Goal: Task Accomplishment & Management: Manage account settings

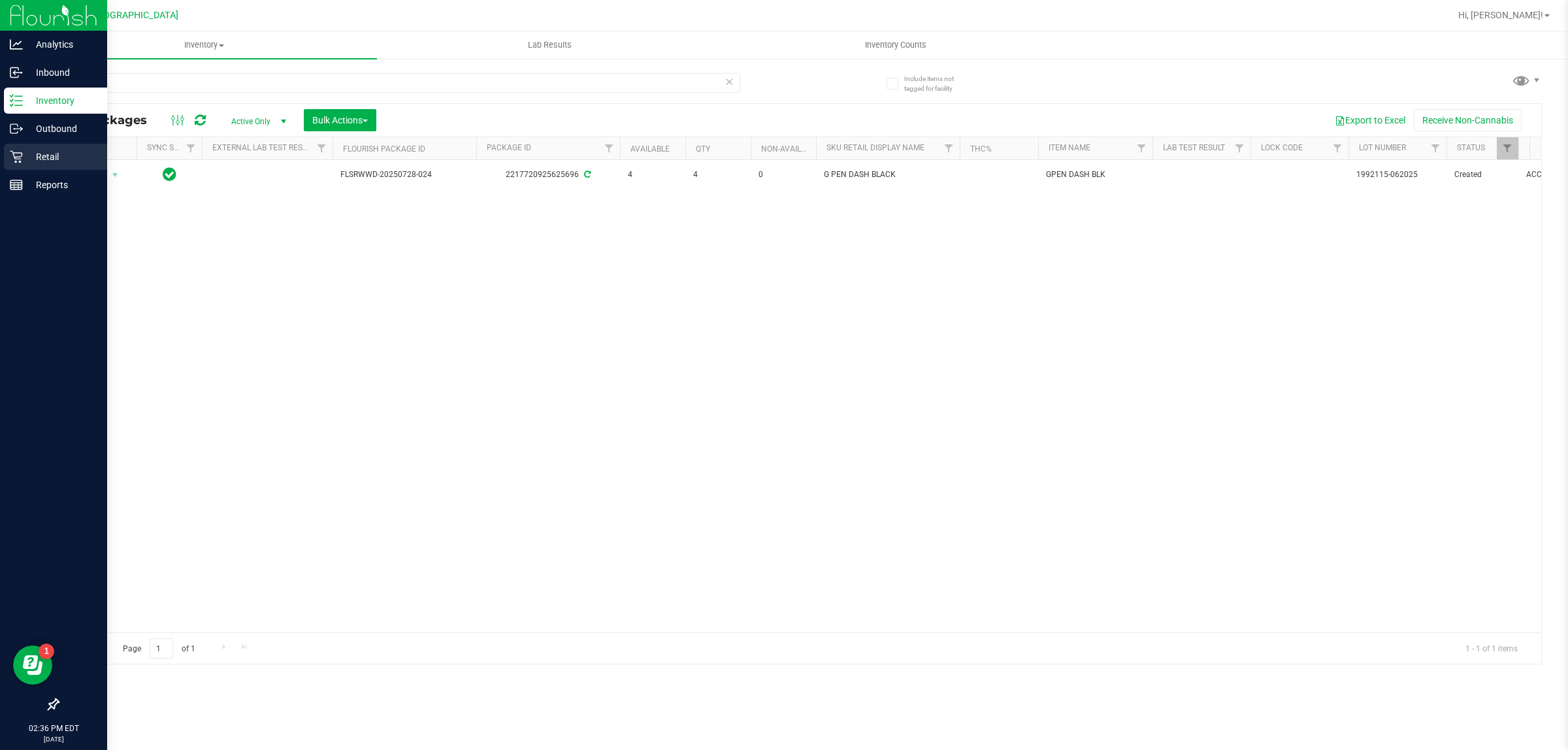
click at [57, 152] on p "Retail" at bounding box center [62, 156] width 78 height 15
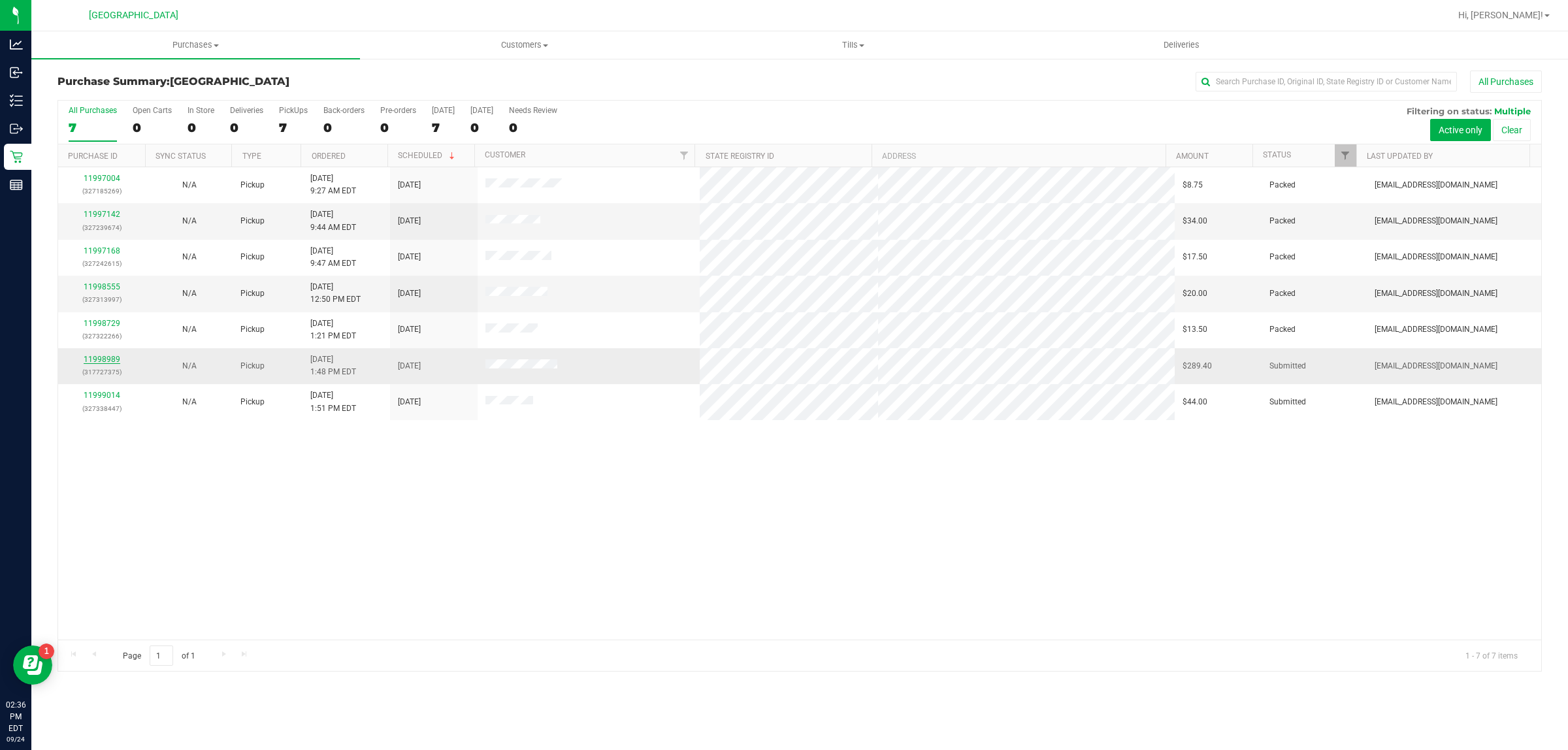
click at [108, 363] on link "11998989" at bounding box center [102, 359] width 36 height 9
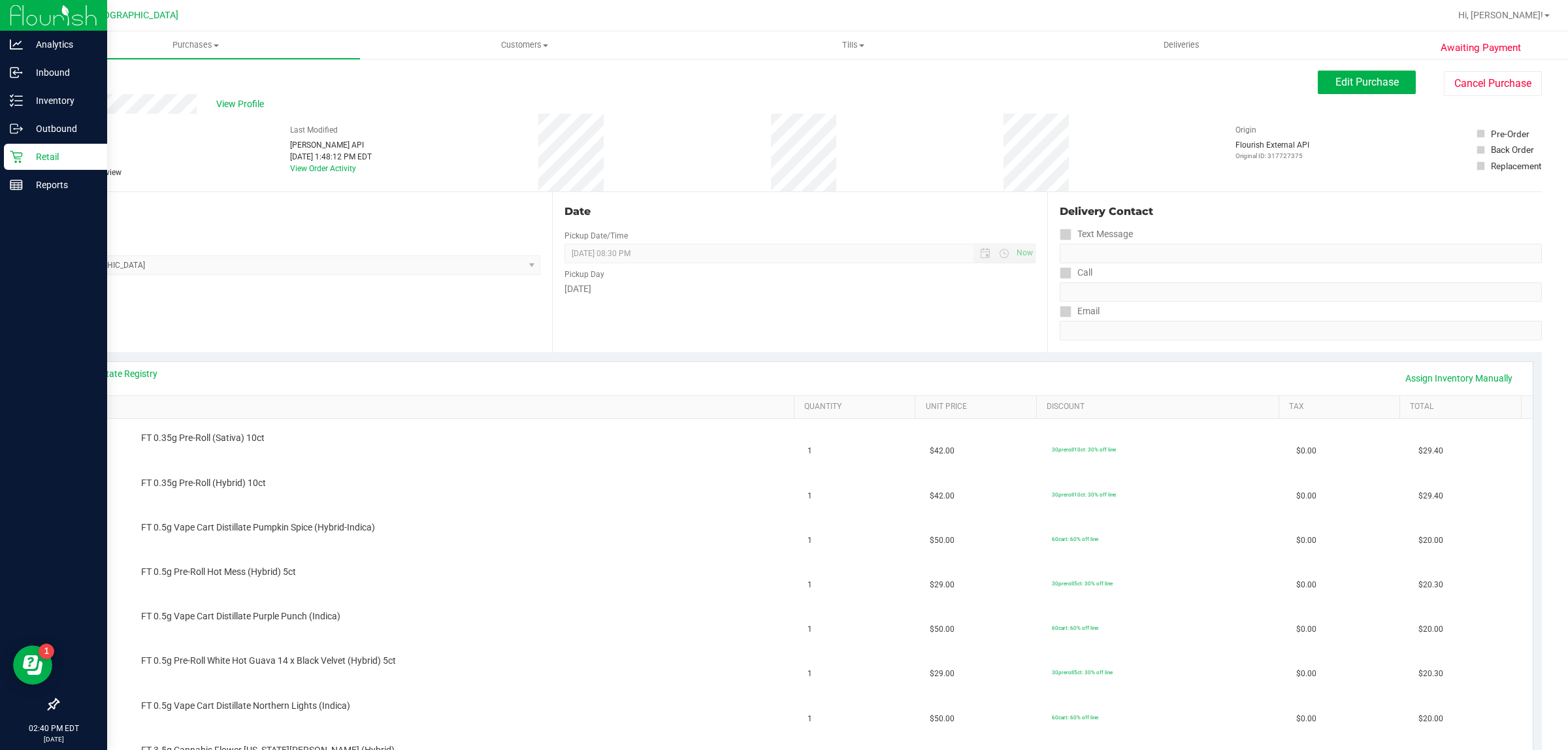
click at [20, 165] on div "Retail" at bounding box center [55, 156] width 104 height 26
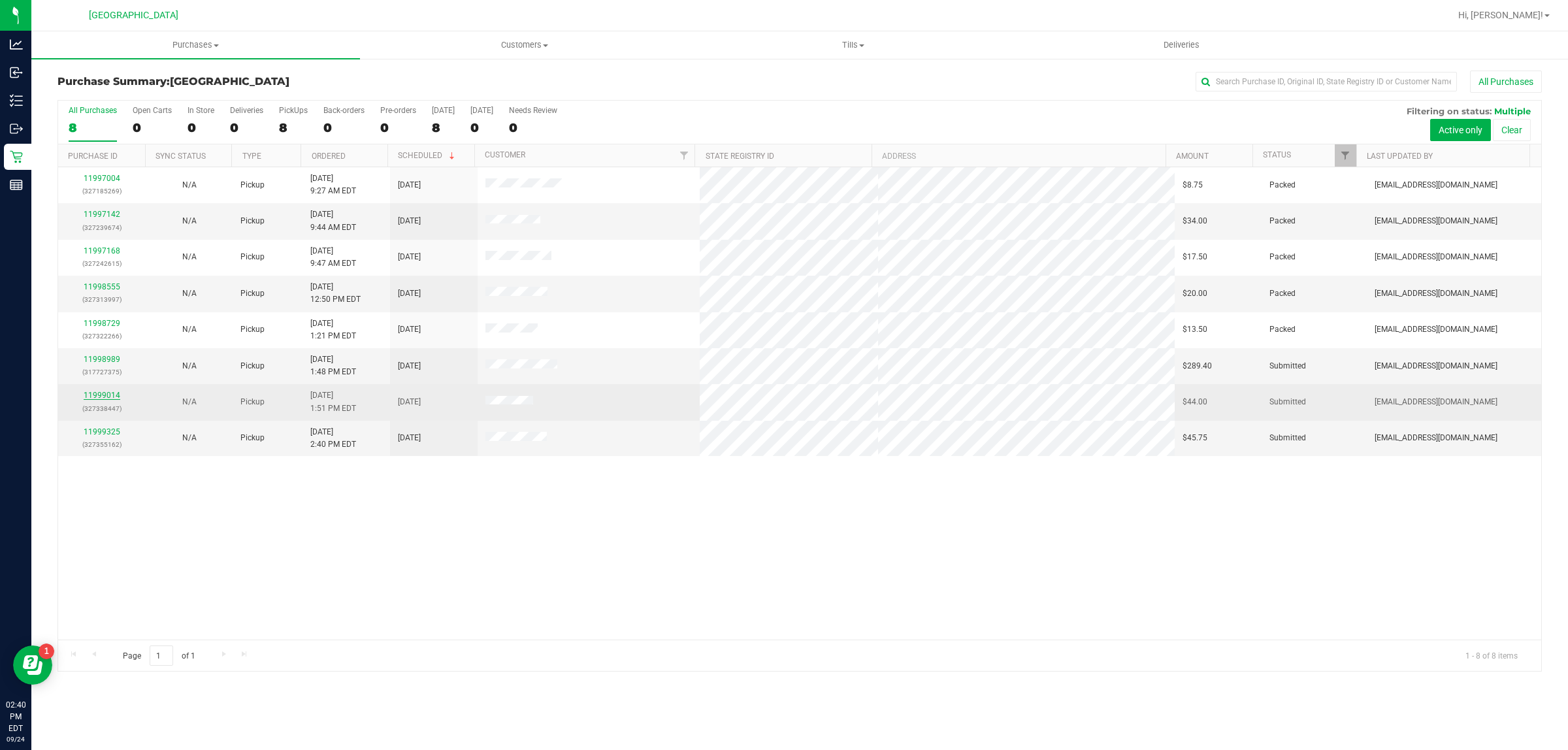
click at [113, 395] on link "11999014" at bounding box center [102, 395] width 36 height 9
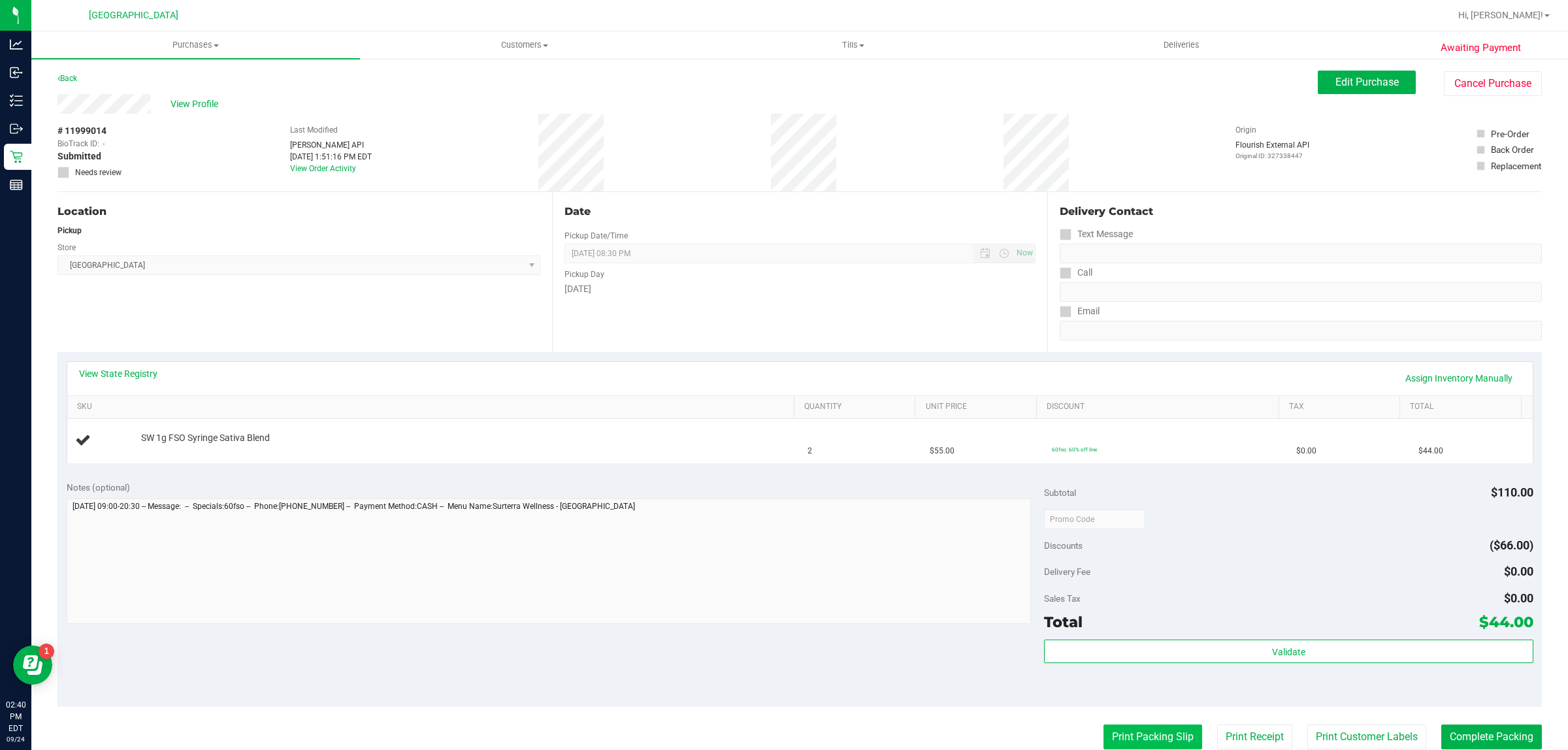
click at [1142, 738] on button "Print Packing Slip" at bounding box center [1152, 736] width 98 height 25
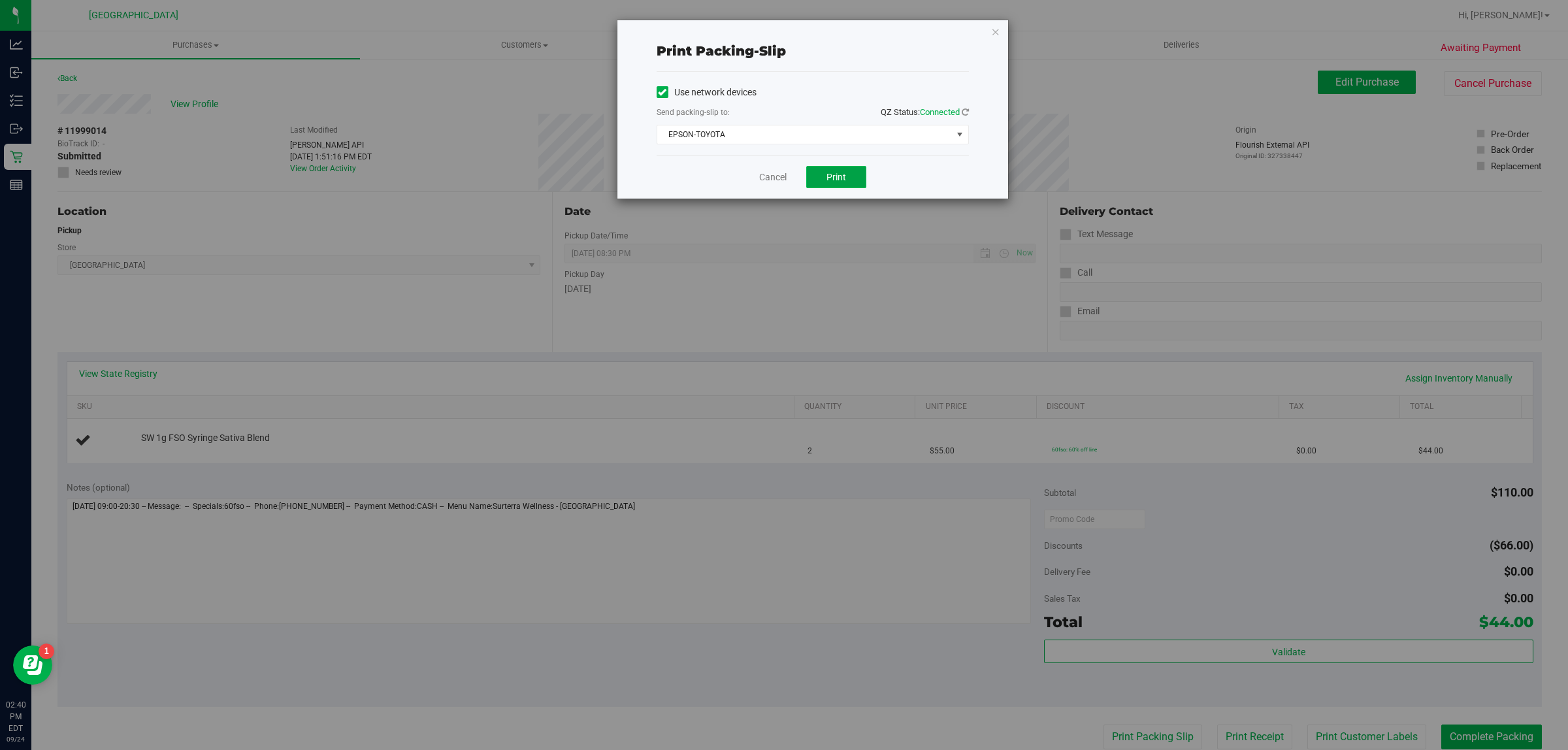
click at [843, 175] on span "Print" at bounding box center [837, 176] width 20 height 10
click at [766, 174] on link "Cancel" at bounding box center [773, 177] width 27 height 14
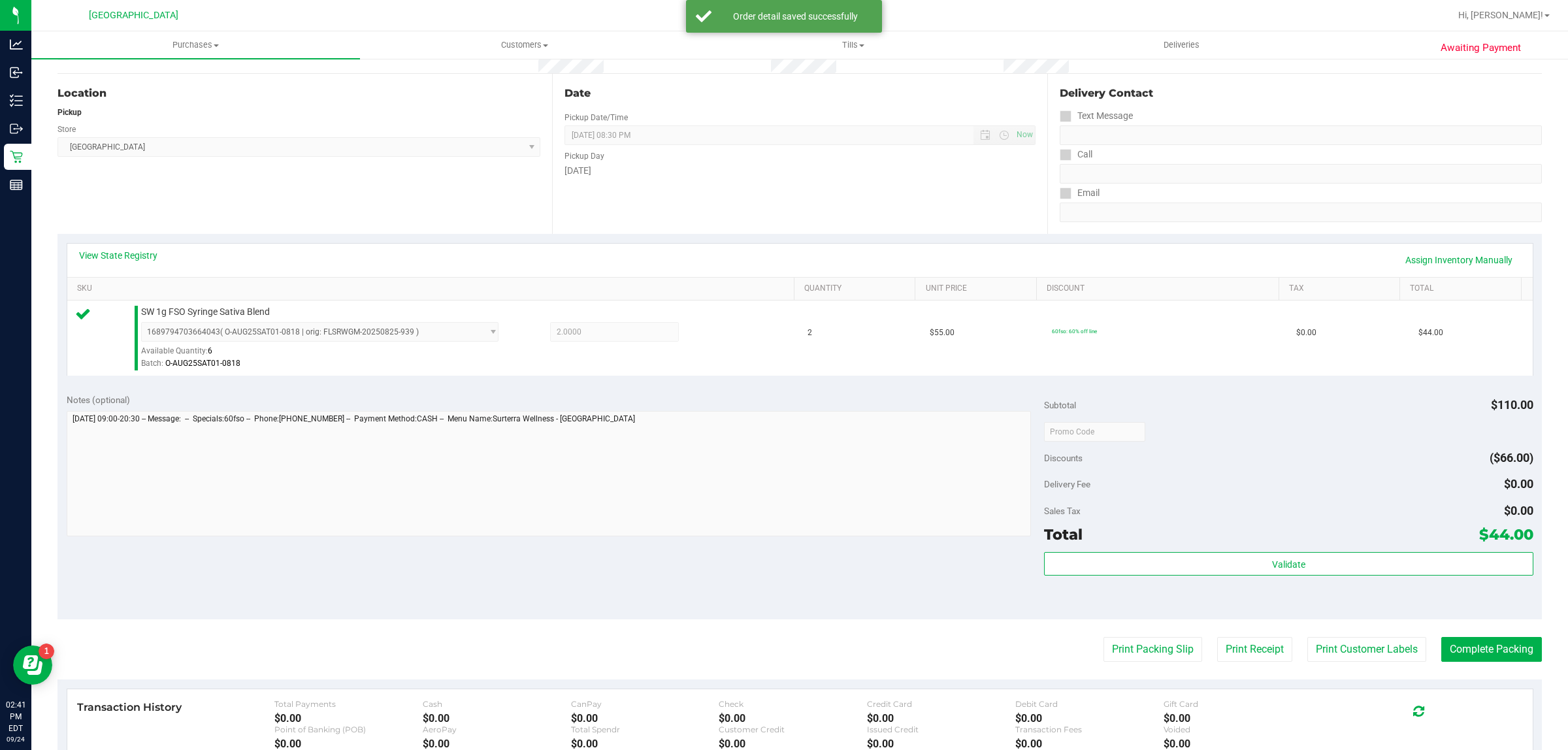
click at [1103, 636] on button "Print Packing Slip" at bounding box center [1152, 648] width 98 height 25
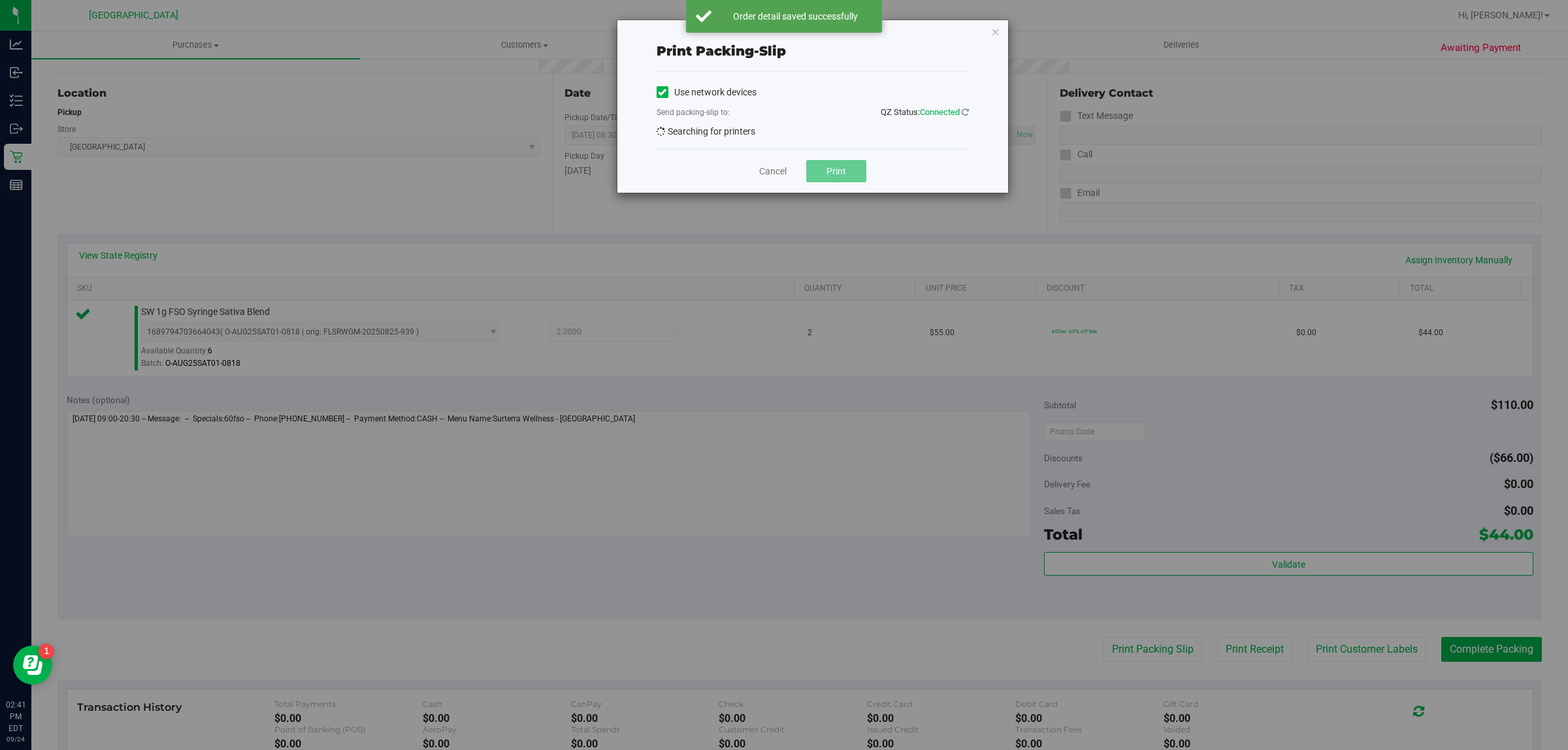
scroll to position [245, 0]
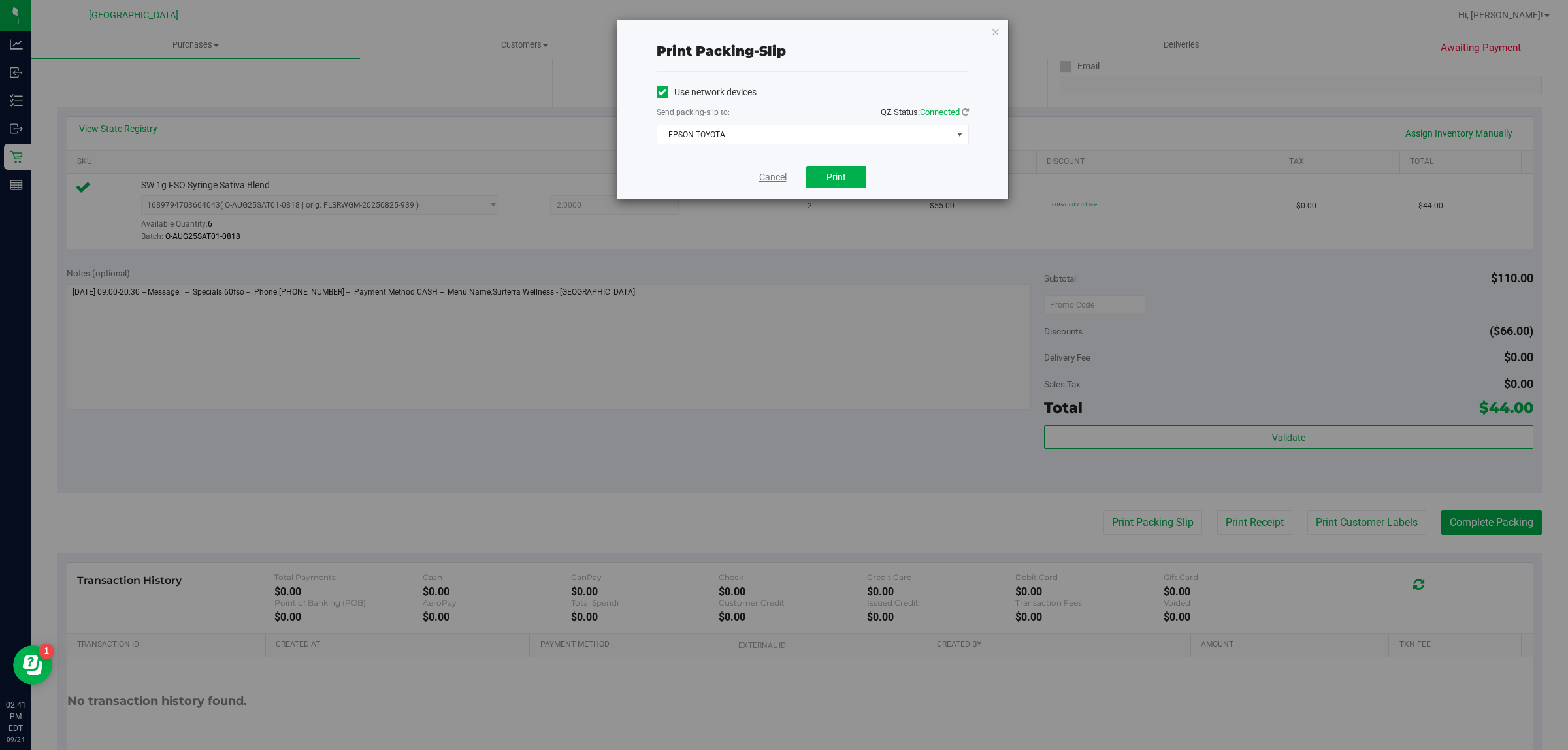
click at [781, 175] on link "Cancel" at bounding box center [773, 177] width 27 height 14
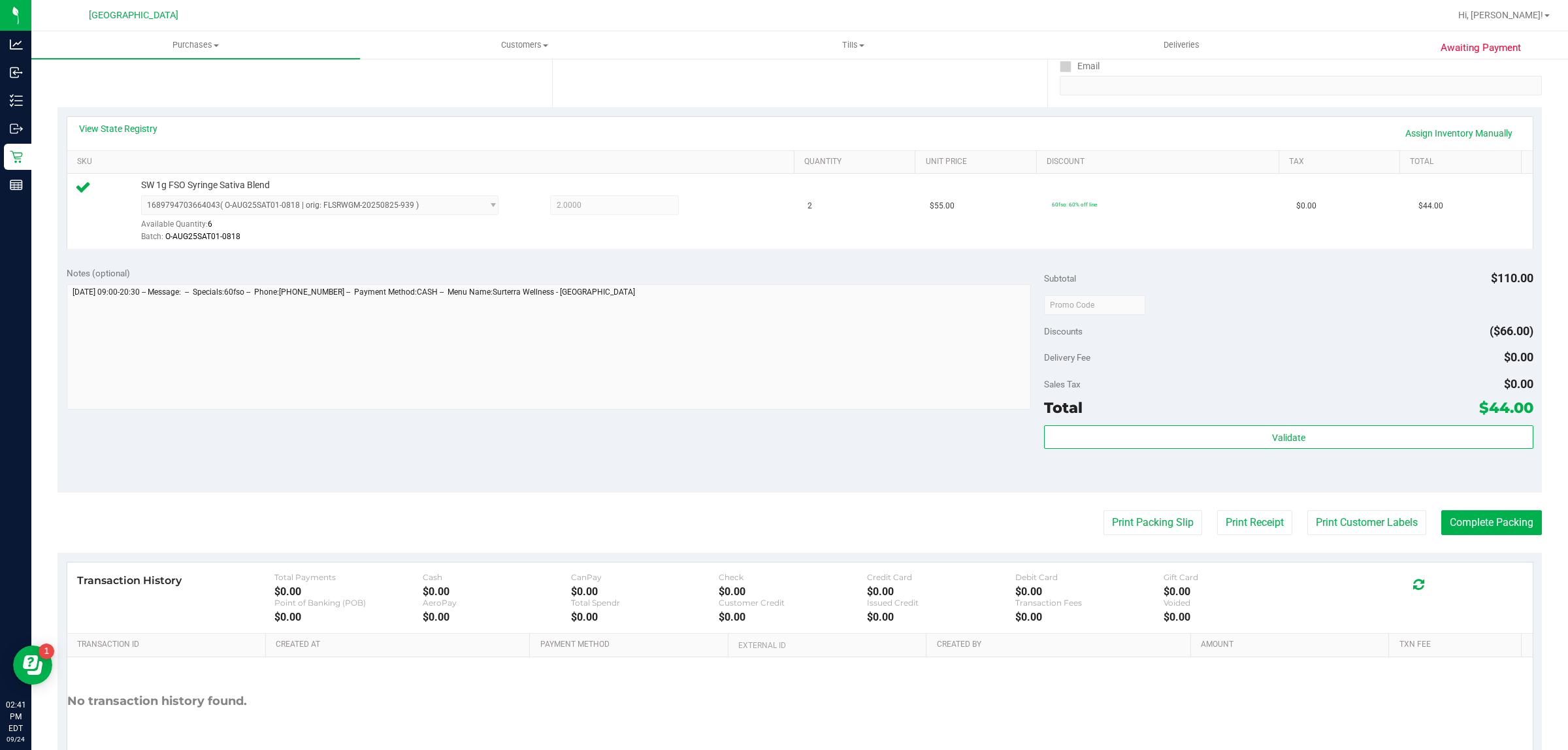
click at [1173, 423] on div "Subtotal $110.00 Discounts ($66.00) Delivery Fee $0.00 Sales Tax $0.00 Total $4…" at bounding box center [1288, 375] width 488 height 217
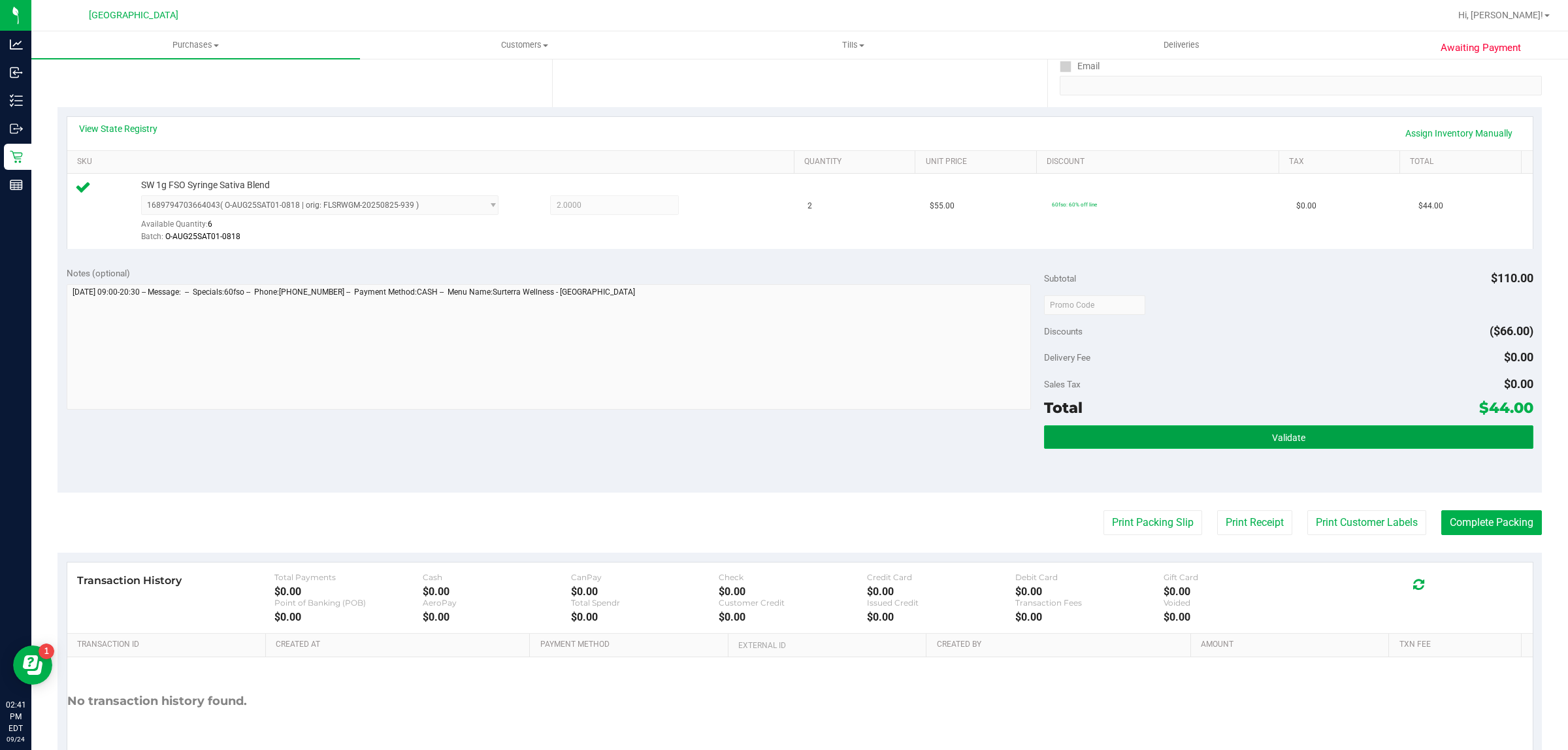
click at [1171, 426] on button "Validate" at bounding box center [1288, 437] width 488 height 24
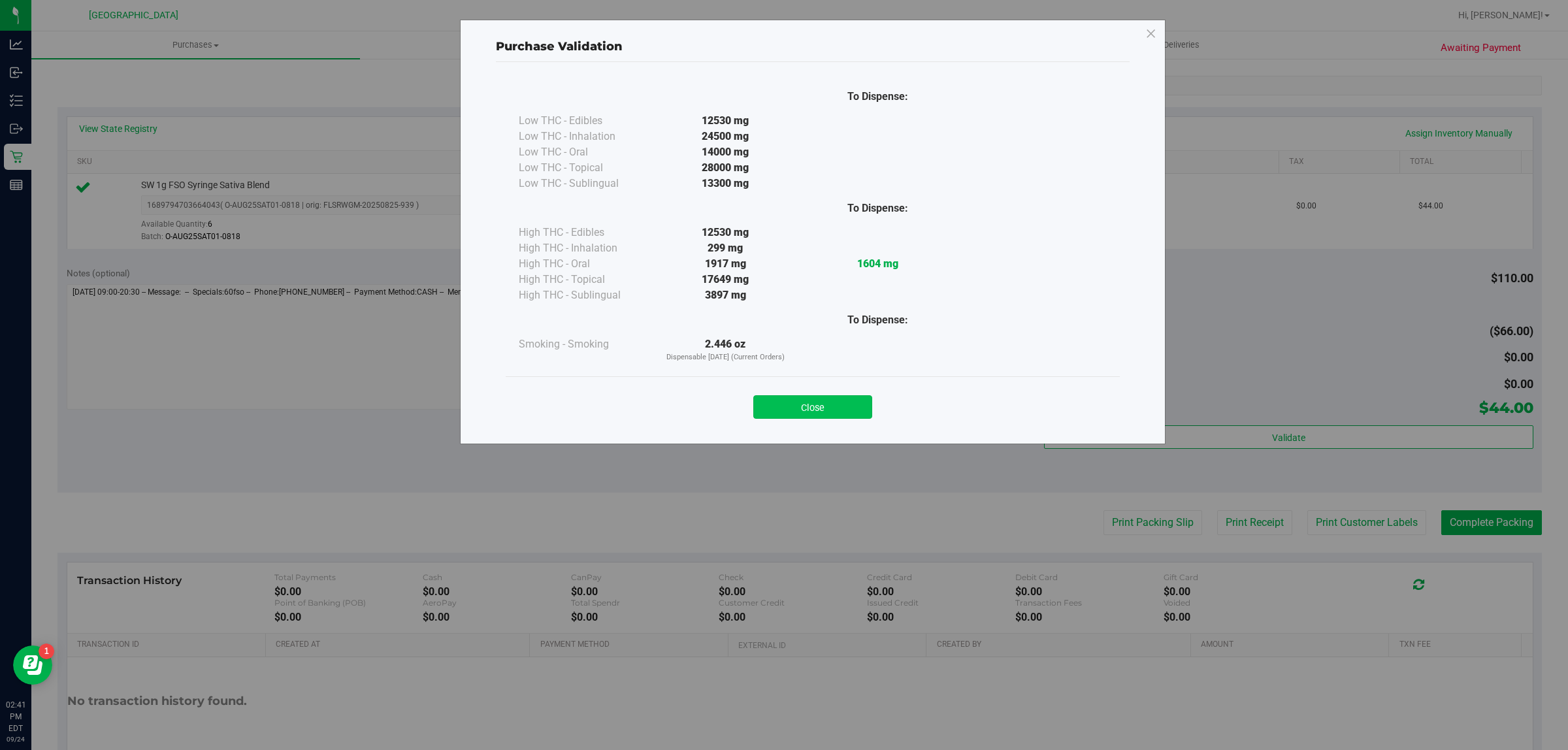
click at [841, 403] on button "Close" at bounding box center [812, 407] width 119 height 24
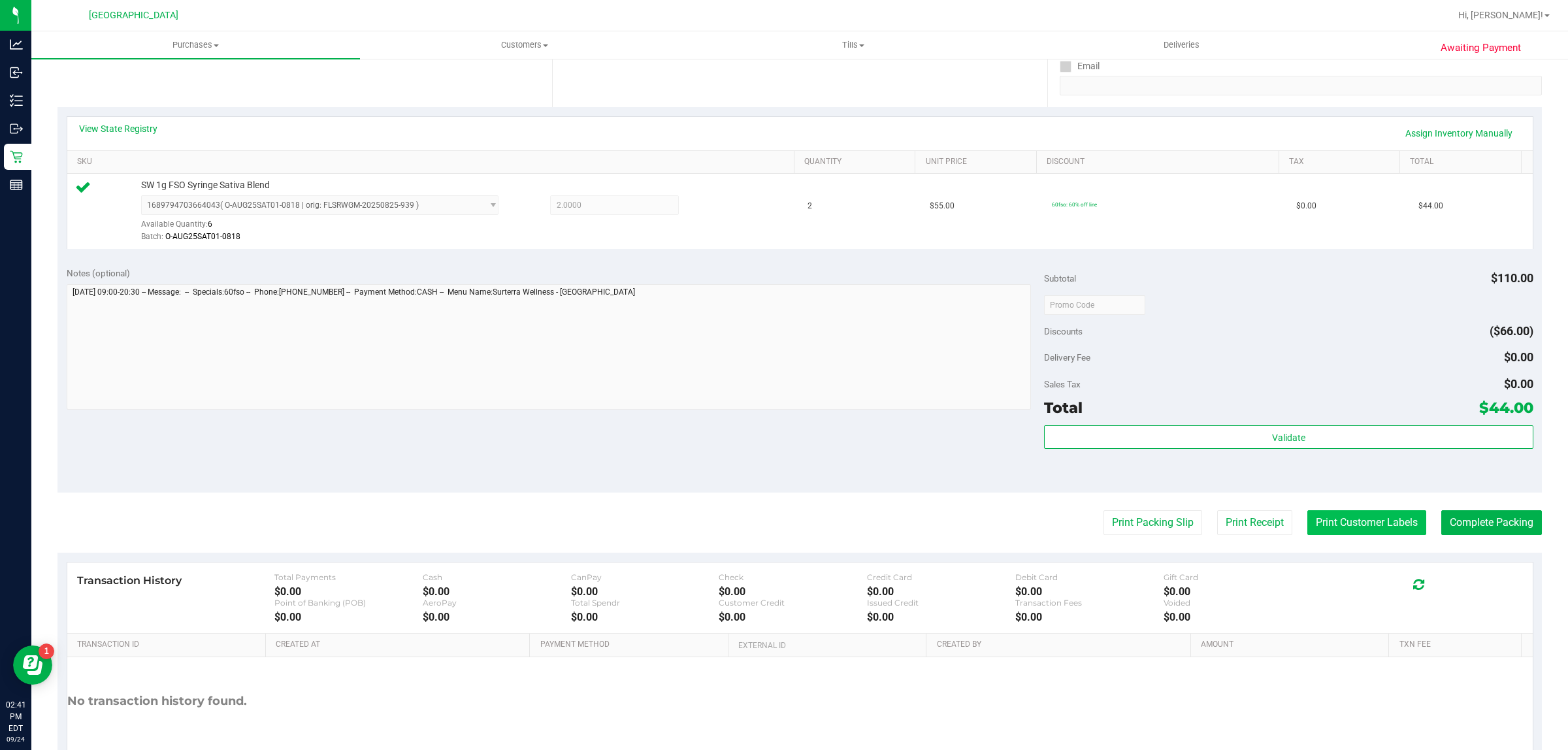
click at [1354, 523] on button "Print Customer Labels" at bounding box center [1367, 522] width 119 height 25
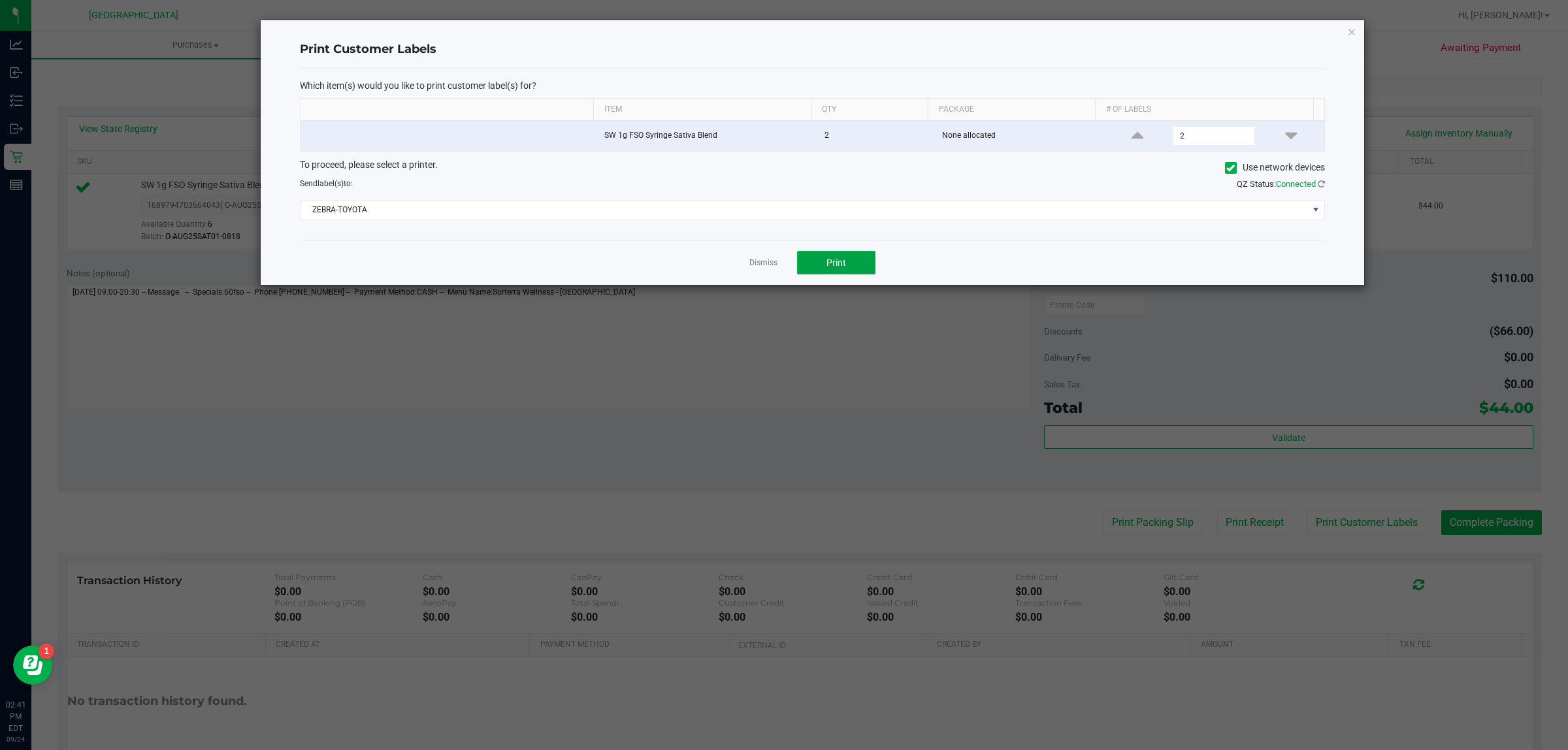
click at [841, 256] on button "Print" at bounding box center [836, 263] width 78 height 24
click at [755, 265] on link "Dismiss" at bounding box center [763, 263] width 28 height 11
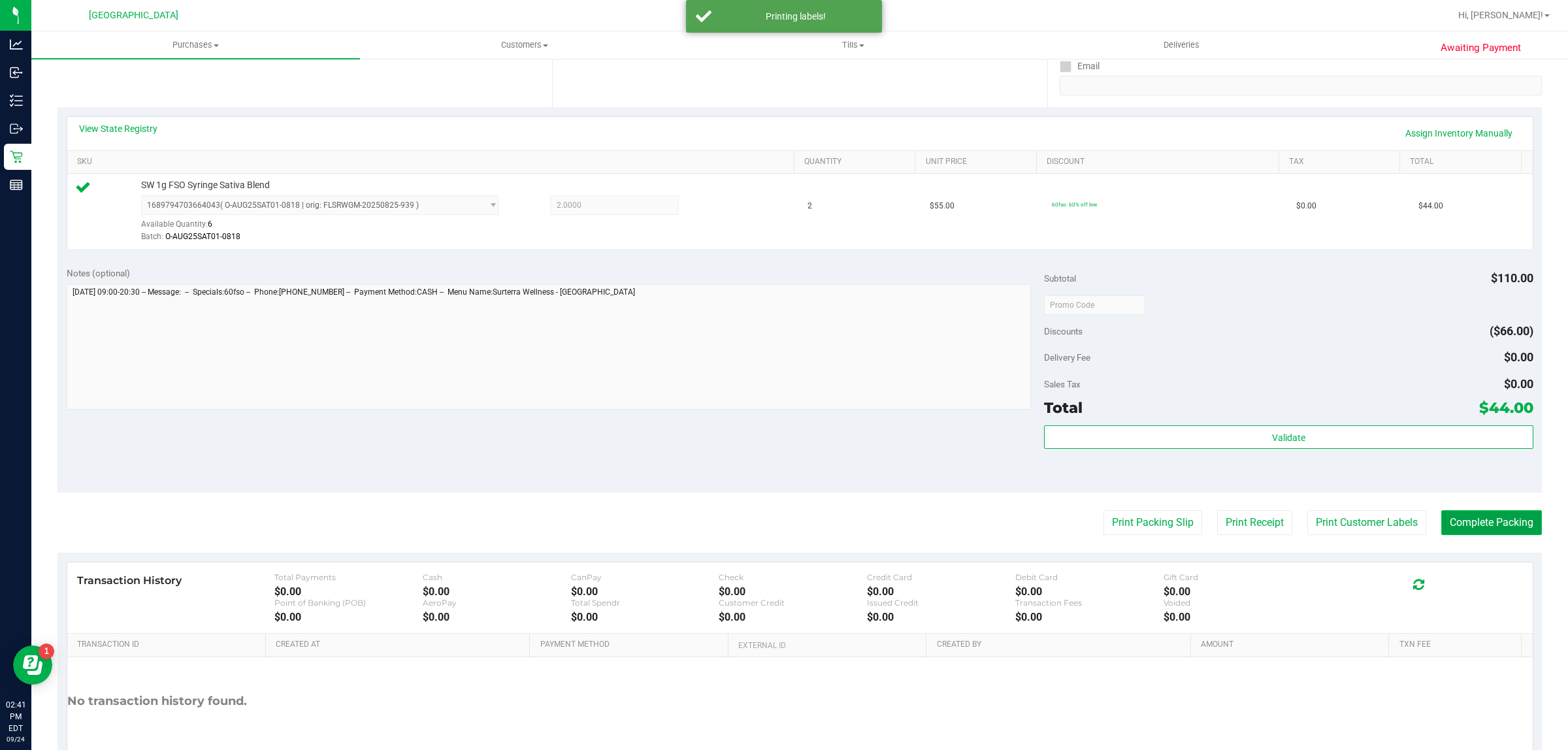
click at [1453, 521] on button "Complete Packing" at bounding box center [1492, 522] width 101 height 25
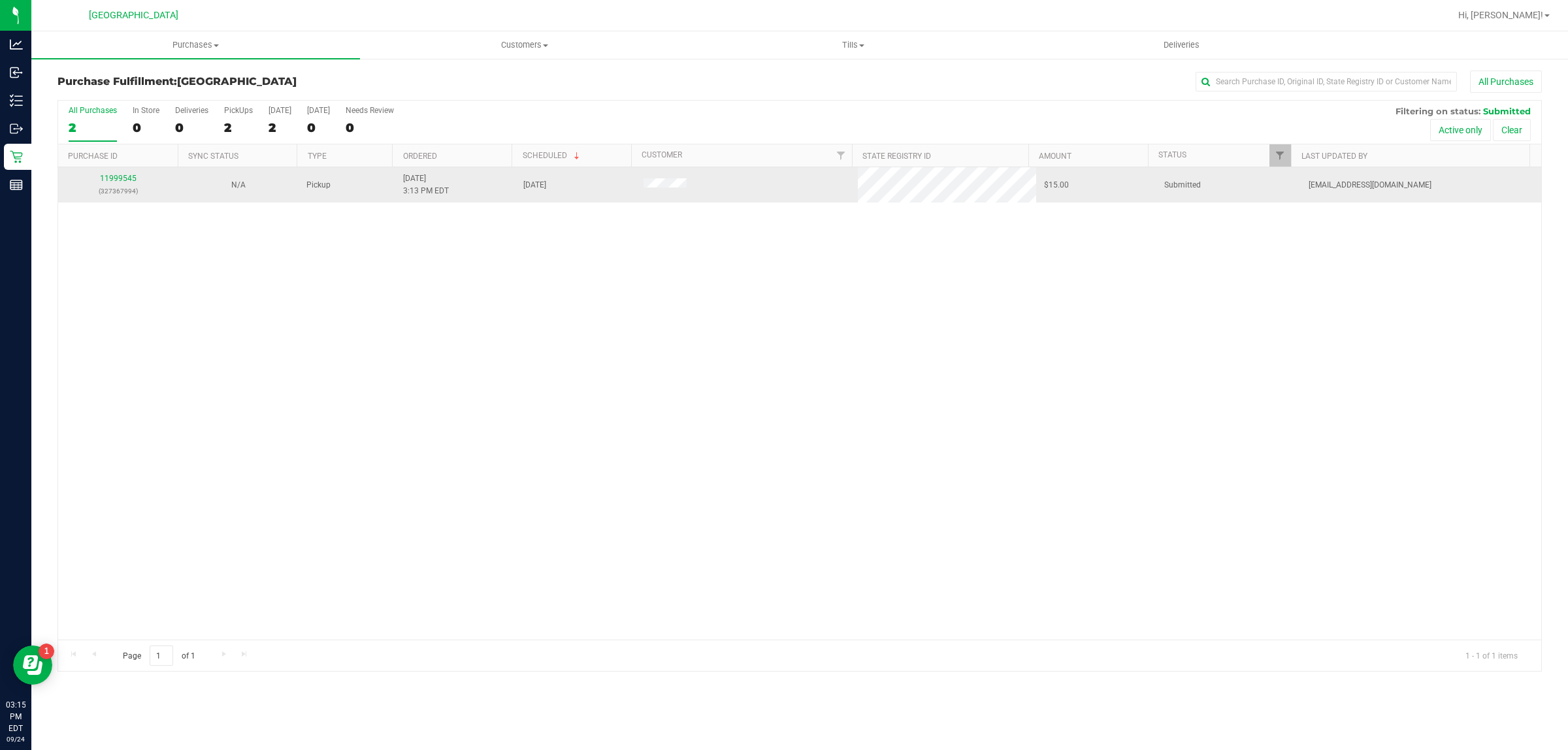
click at [122, 188] on p "(327367994)" at bounding box center [118, 191] width 105 height 13
click at [122, 180] on link "11999545" at bounding box center [118, 178] width 36 height 9
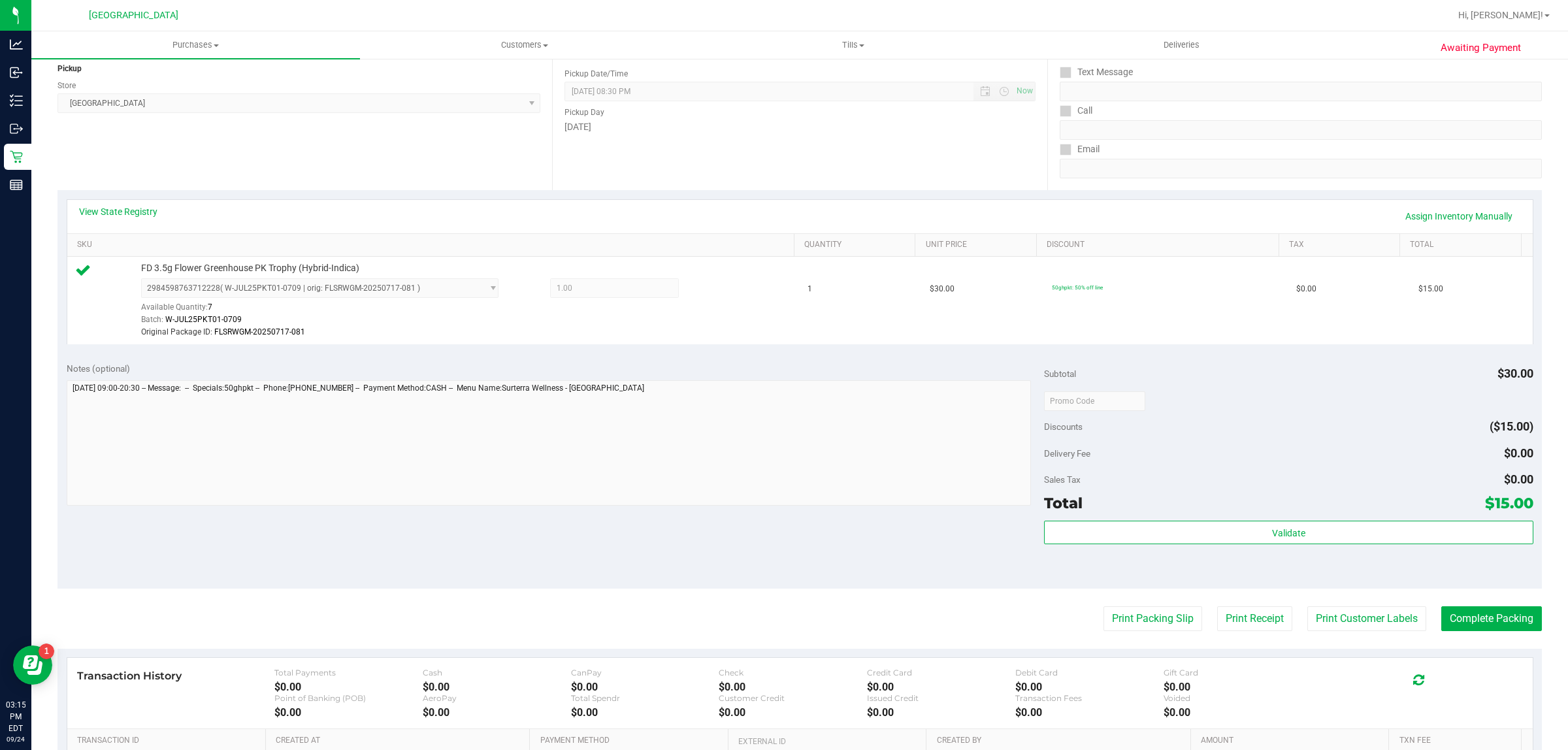
scroll to position [164, 0]
click at [1451, 608] on button "Complete Packing" at bounding box center [1492, 616] width 101 height 25
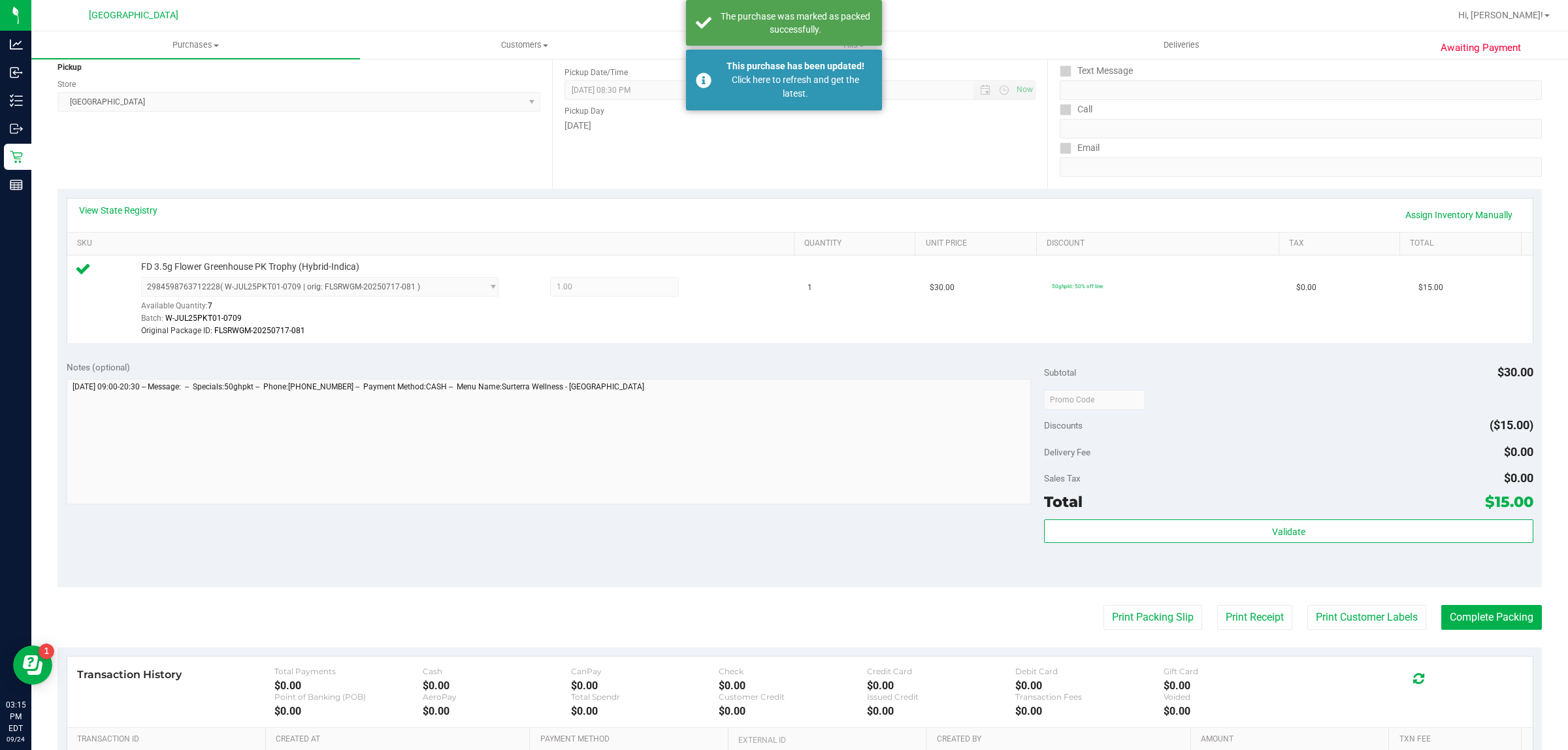
click at [1212, 546] on div "Validate" at bounding box center [1288, 548] width 488 height 59
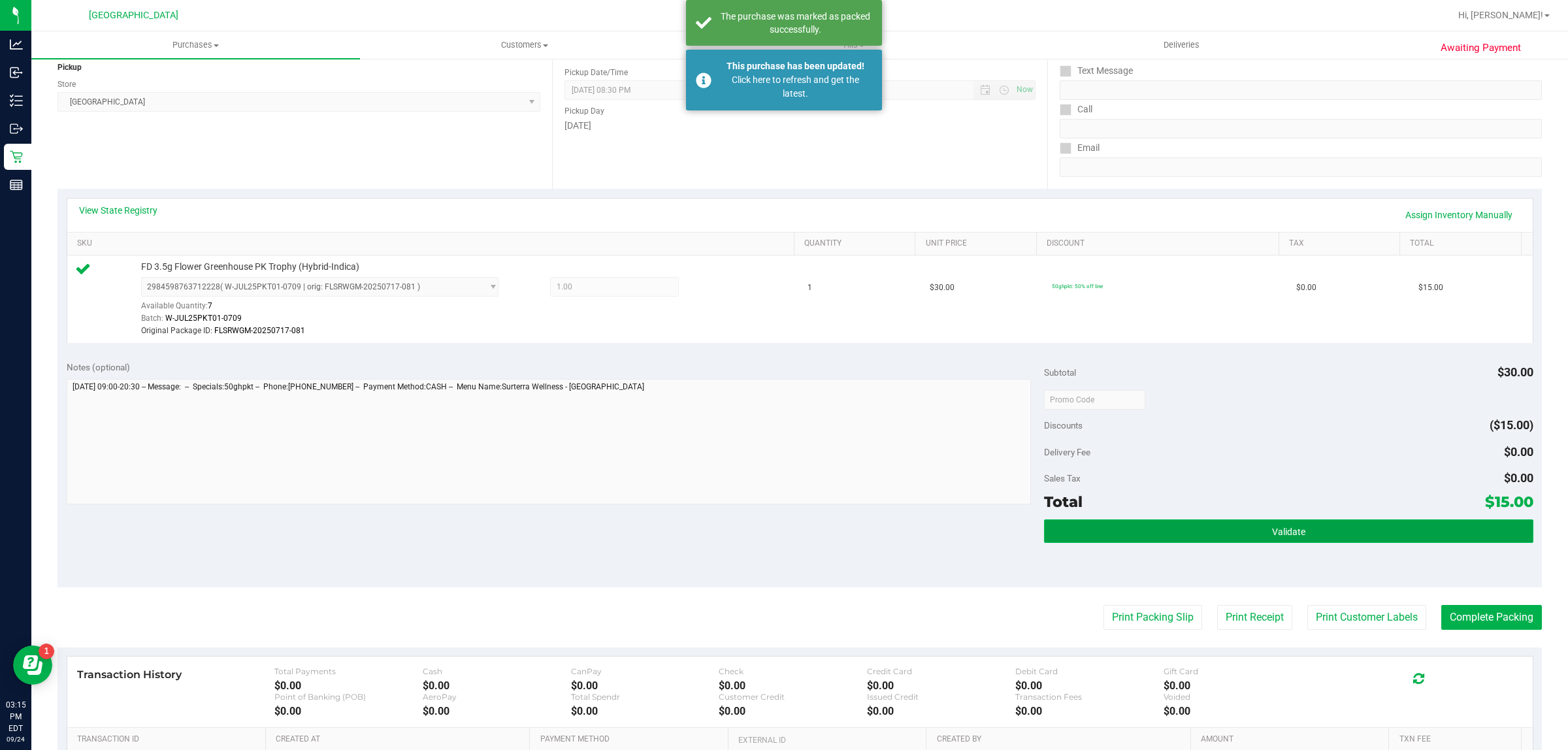
click at [1212, 542] on button "Validate" at bounding box center [1288, 531] width 488 height 24
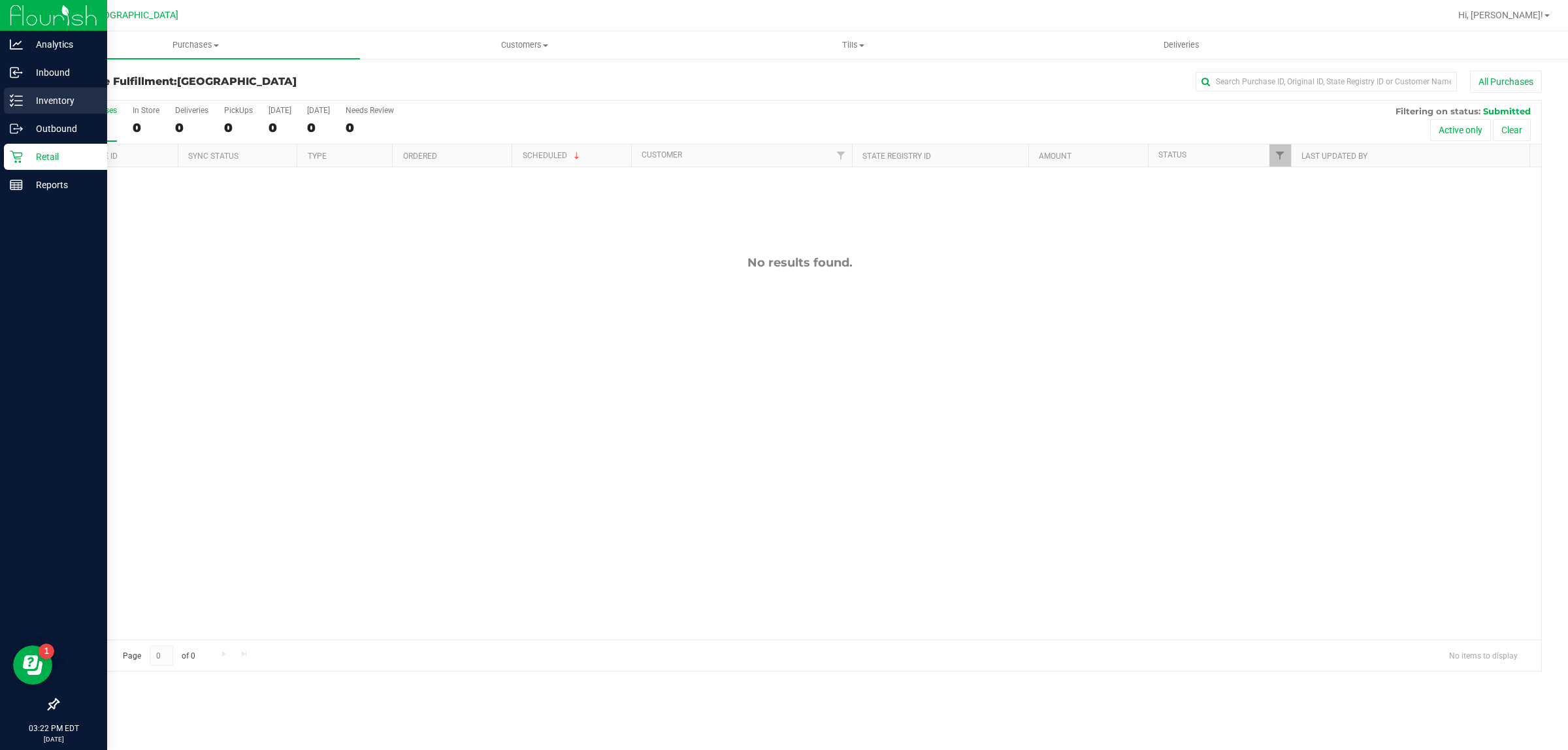
click at [41, 110] on div "Inventory" at bounding box center [55, 100] width 104 height 26
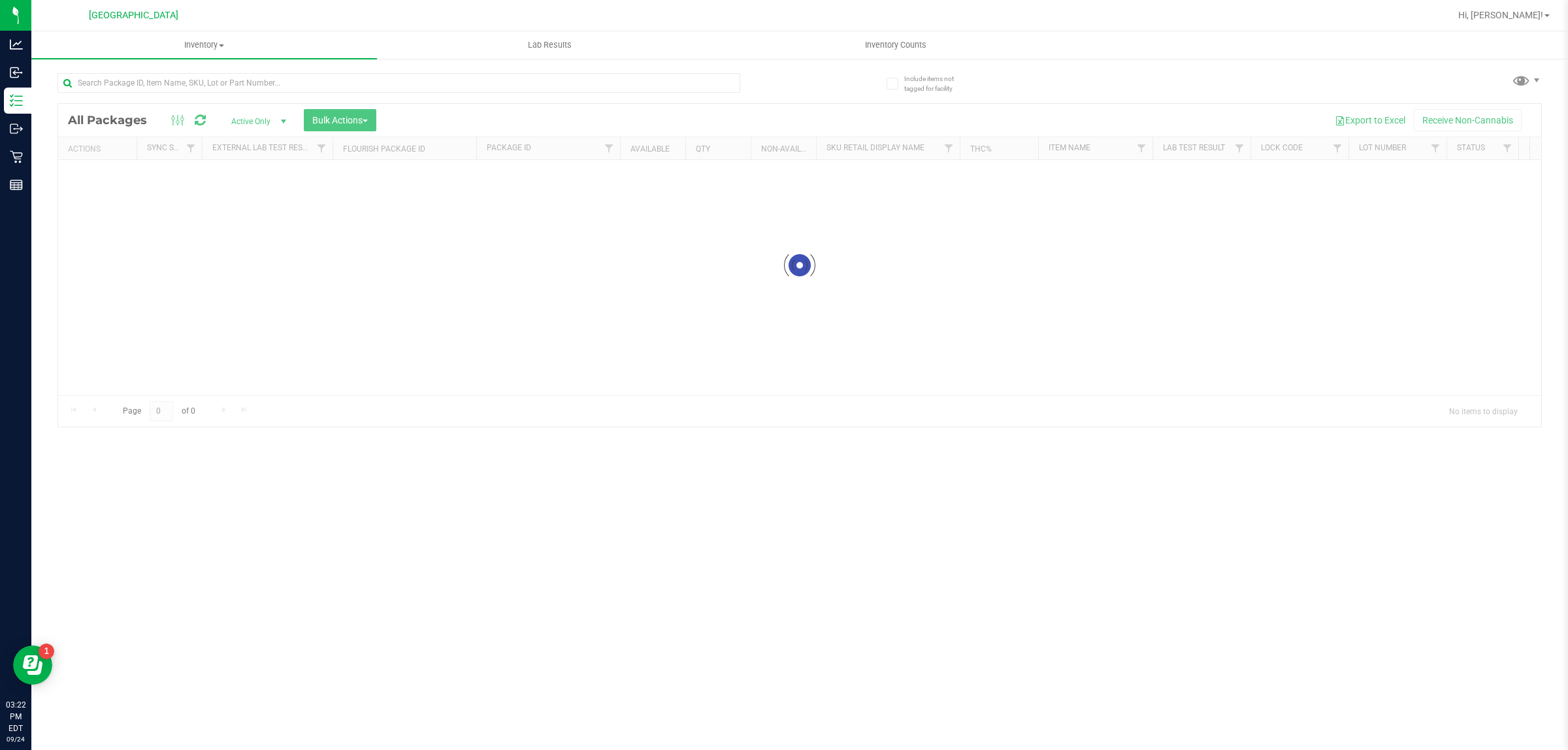
click at [171, 70] on div at bounding box center [428, 83] width 742 height 42
click at [171, 77] on input "text" at bounding box center [398, 83] width 683 height 20
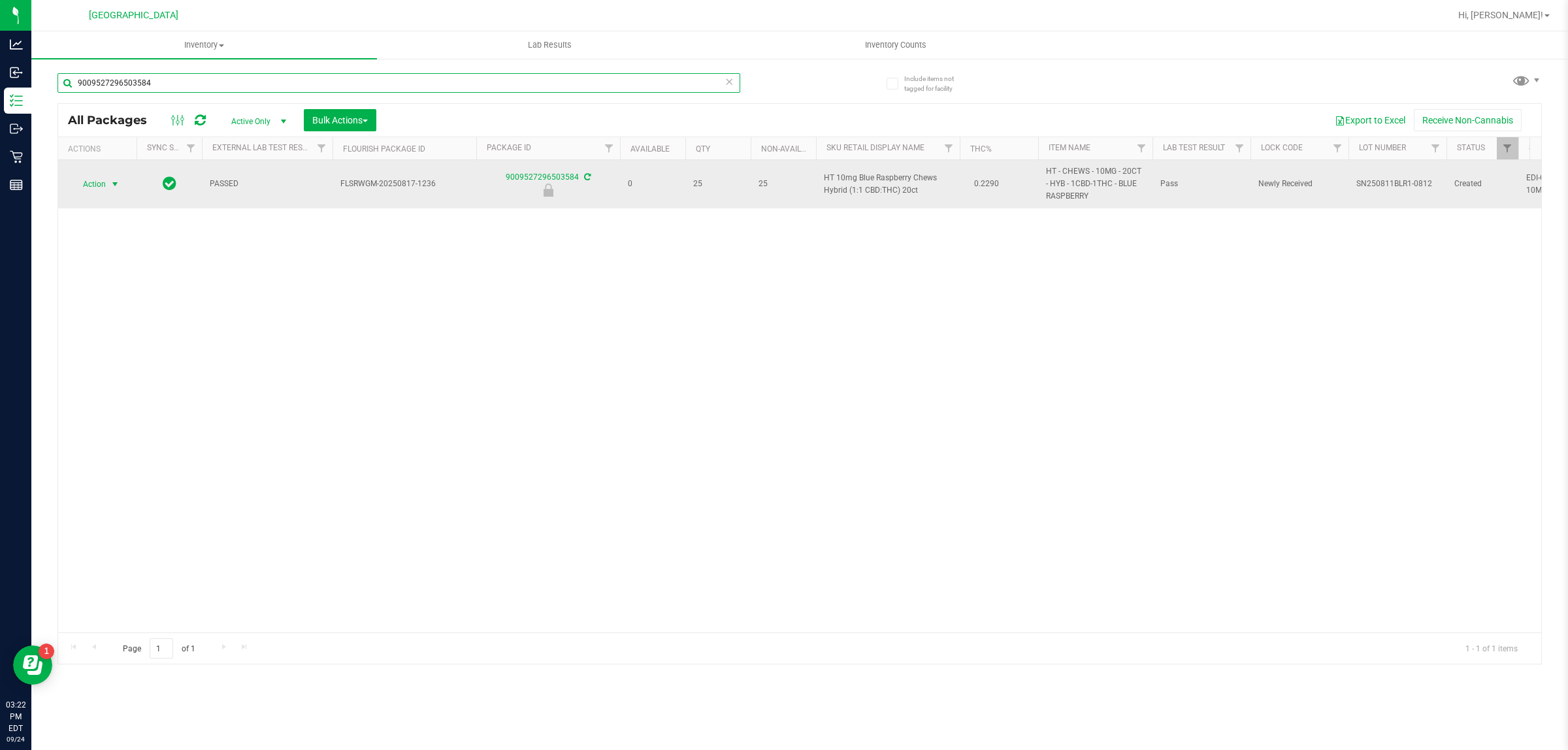
type input "9009527296503584"
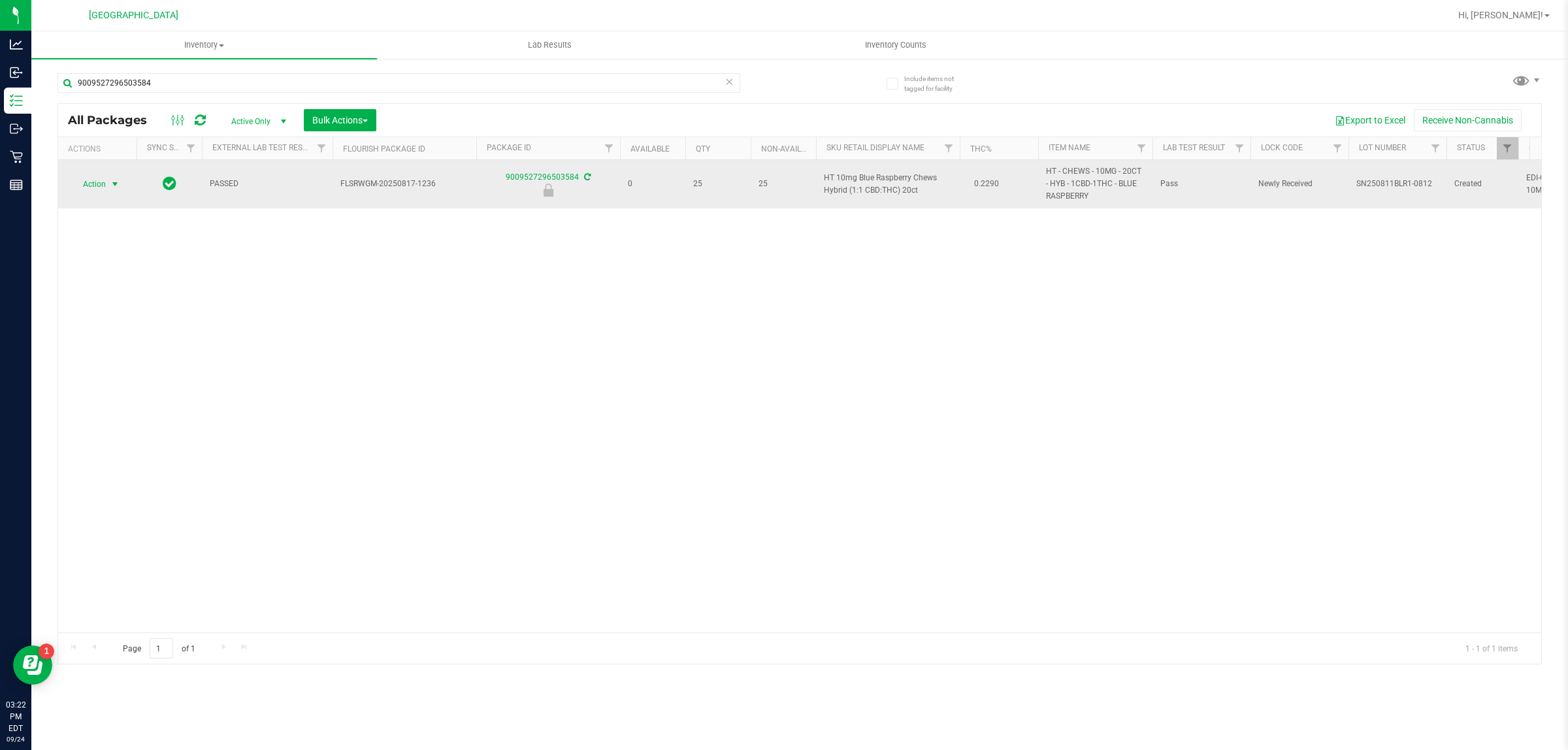
click at [104, 180] on span "Action" at bounding box center [88, 185] width 35 height 18
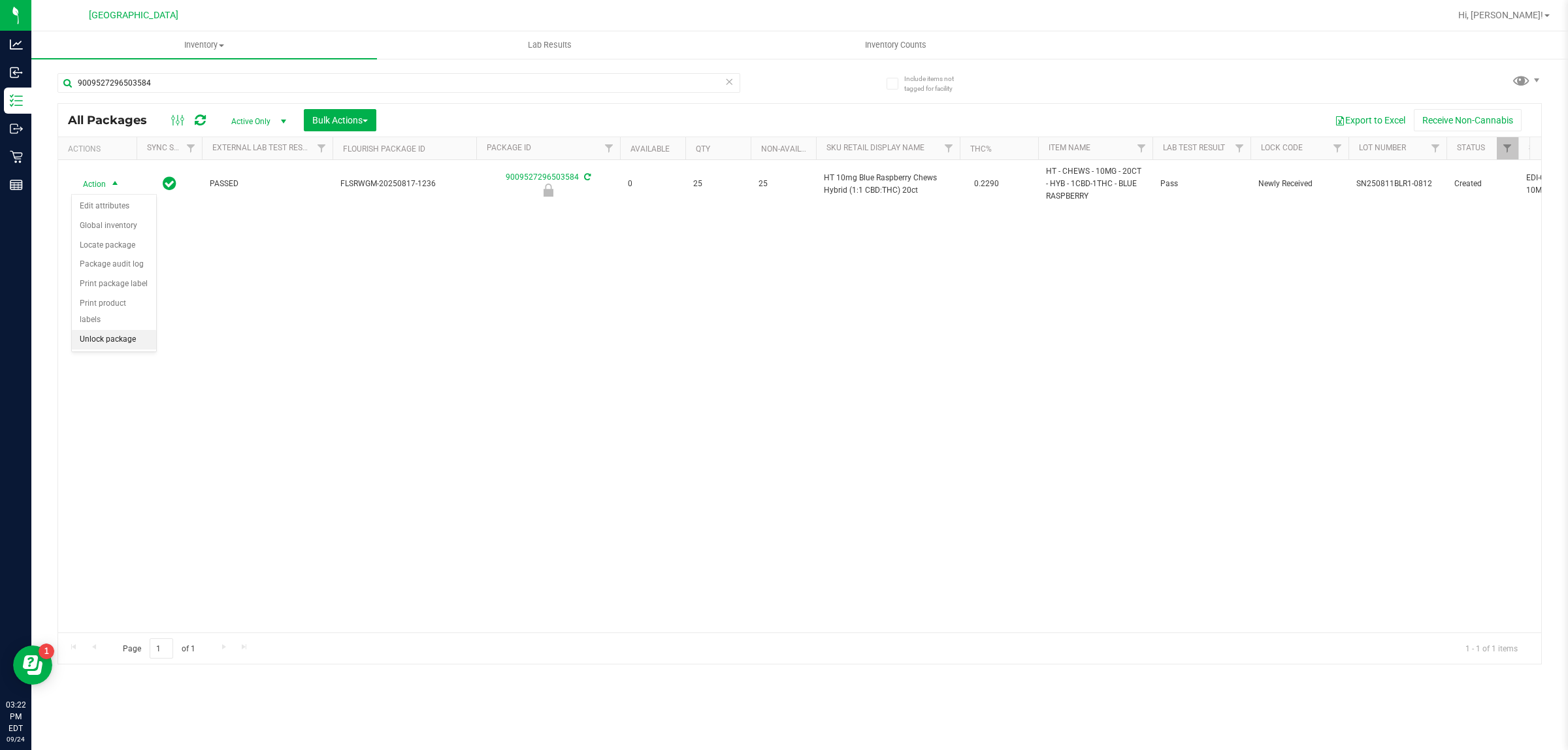
click at [122, 330] on li "Unlock package" at bounding box center [114, 340] width 85 height 20
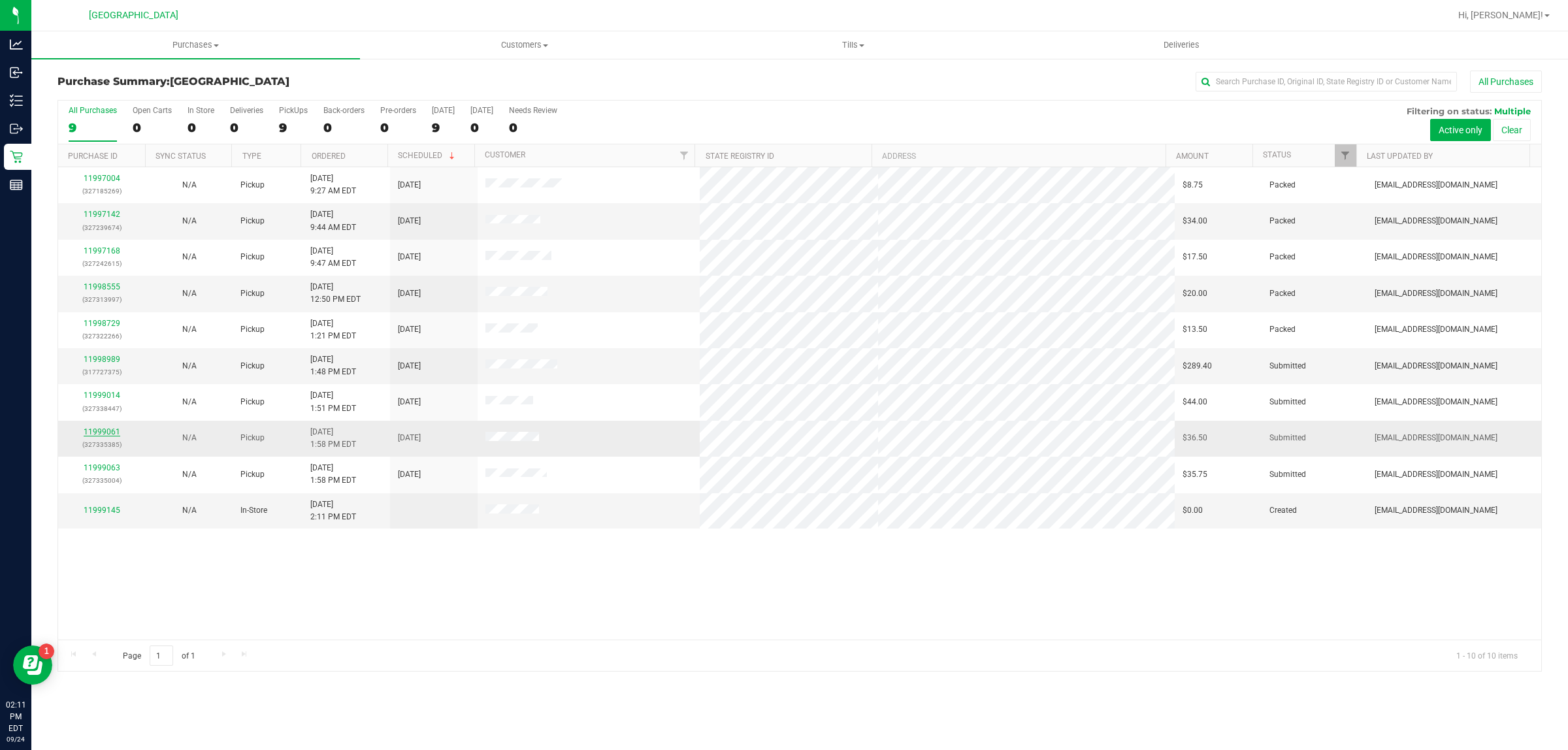
click at [108, 433] on link "11999061" at bounding box center [102, 432] width 36 height 9
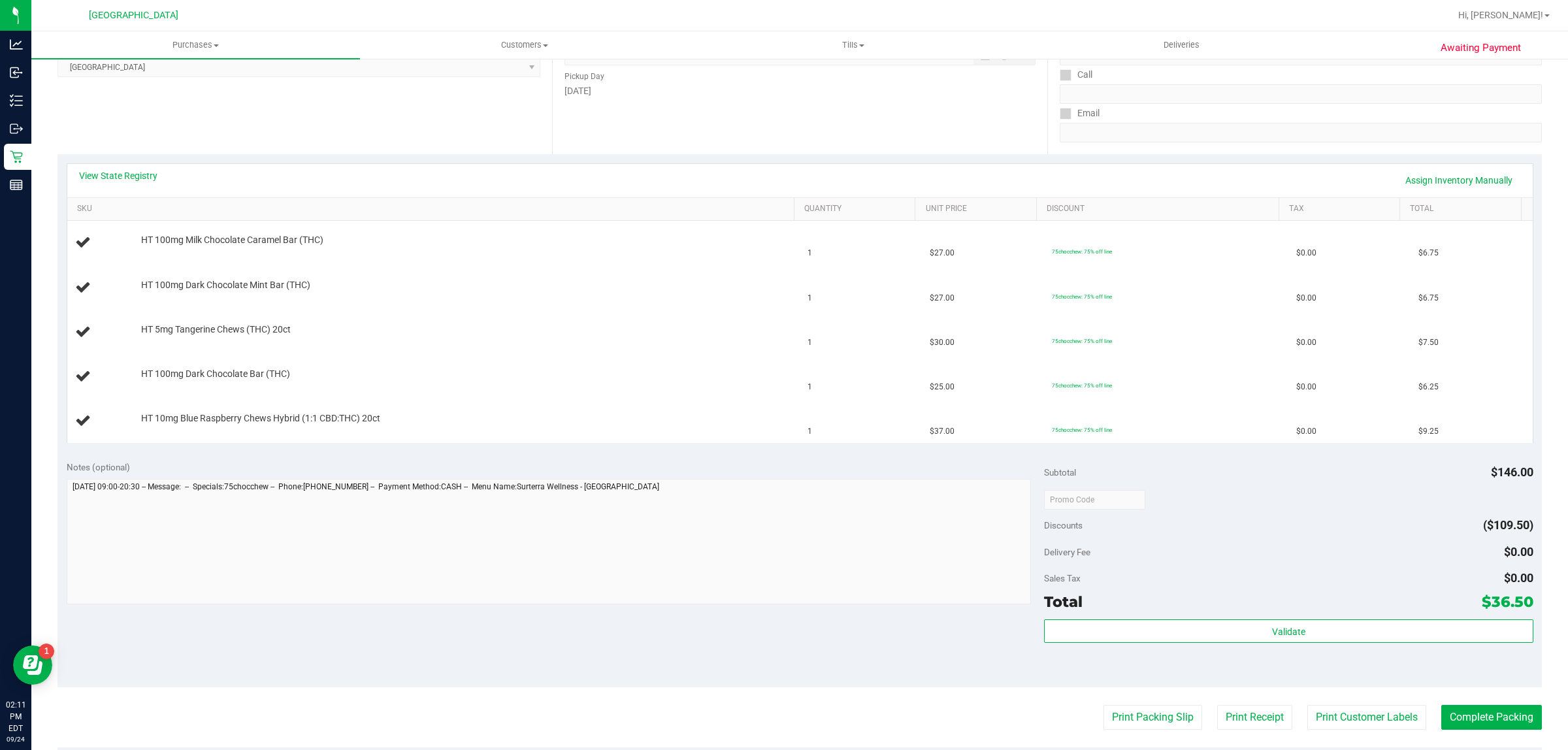
scroll to position [326, 0]
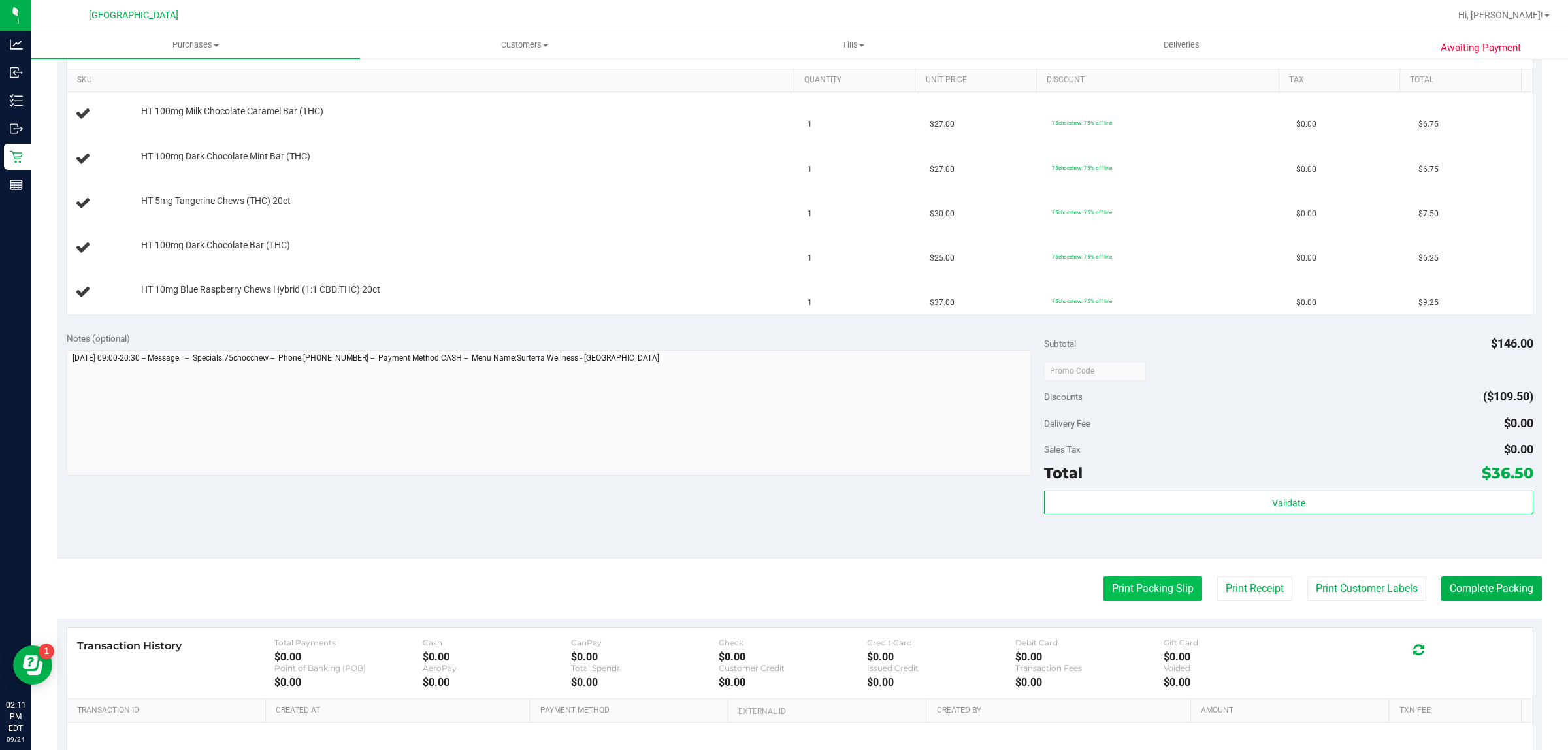
click at [1157, 584] on button "Print Packing Slip" at bounding box center [1152, 588] width 98 height 25
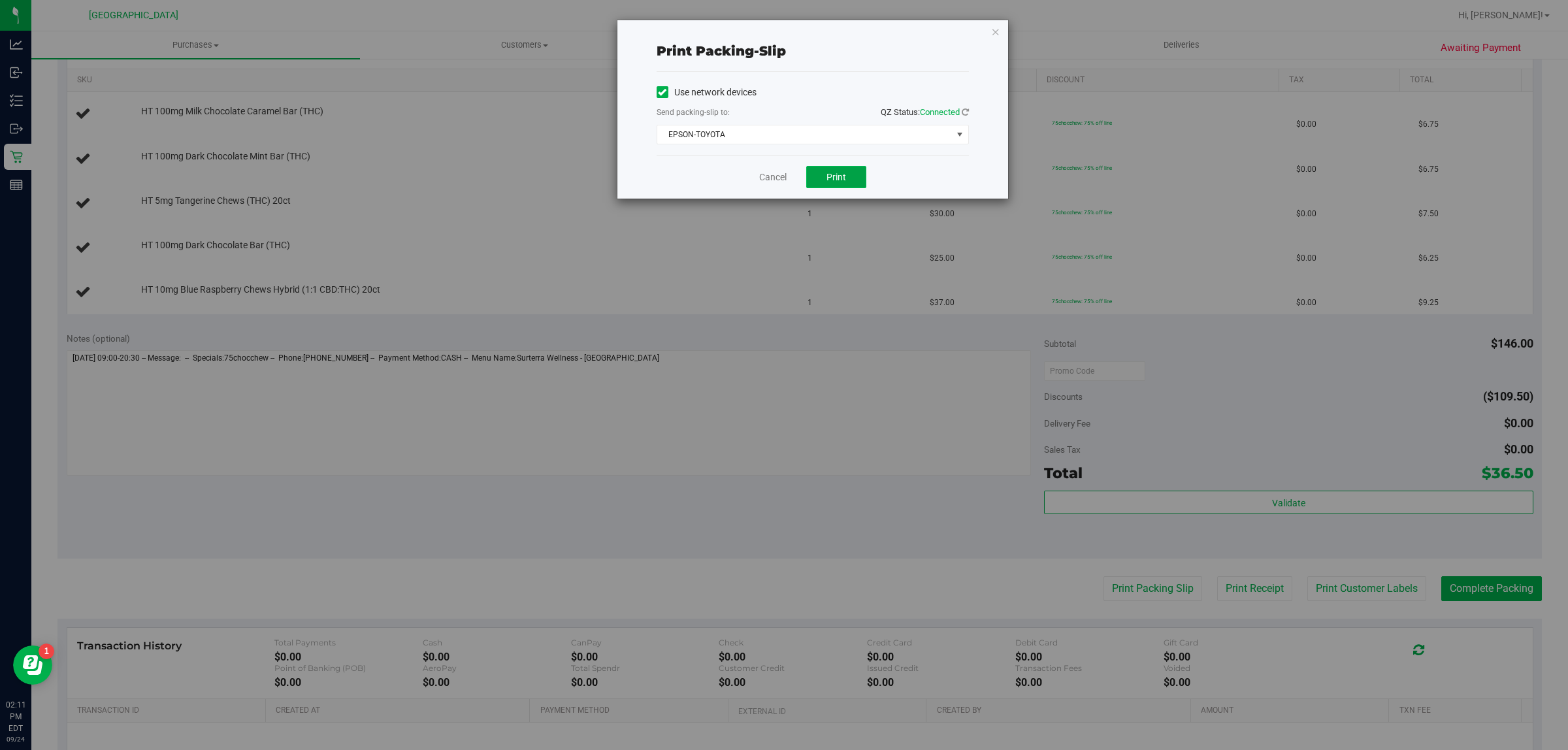
click at [828, 173] on span "Print" at bounding box center [837, 176] width 20 height 10
click at [768, 181] on link "Cancel" at bounding box center [773, 177] width 27 height 14
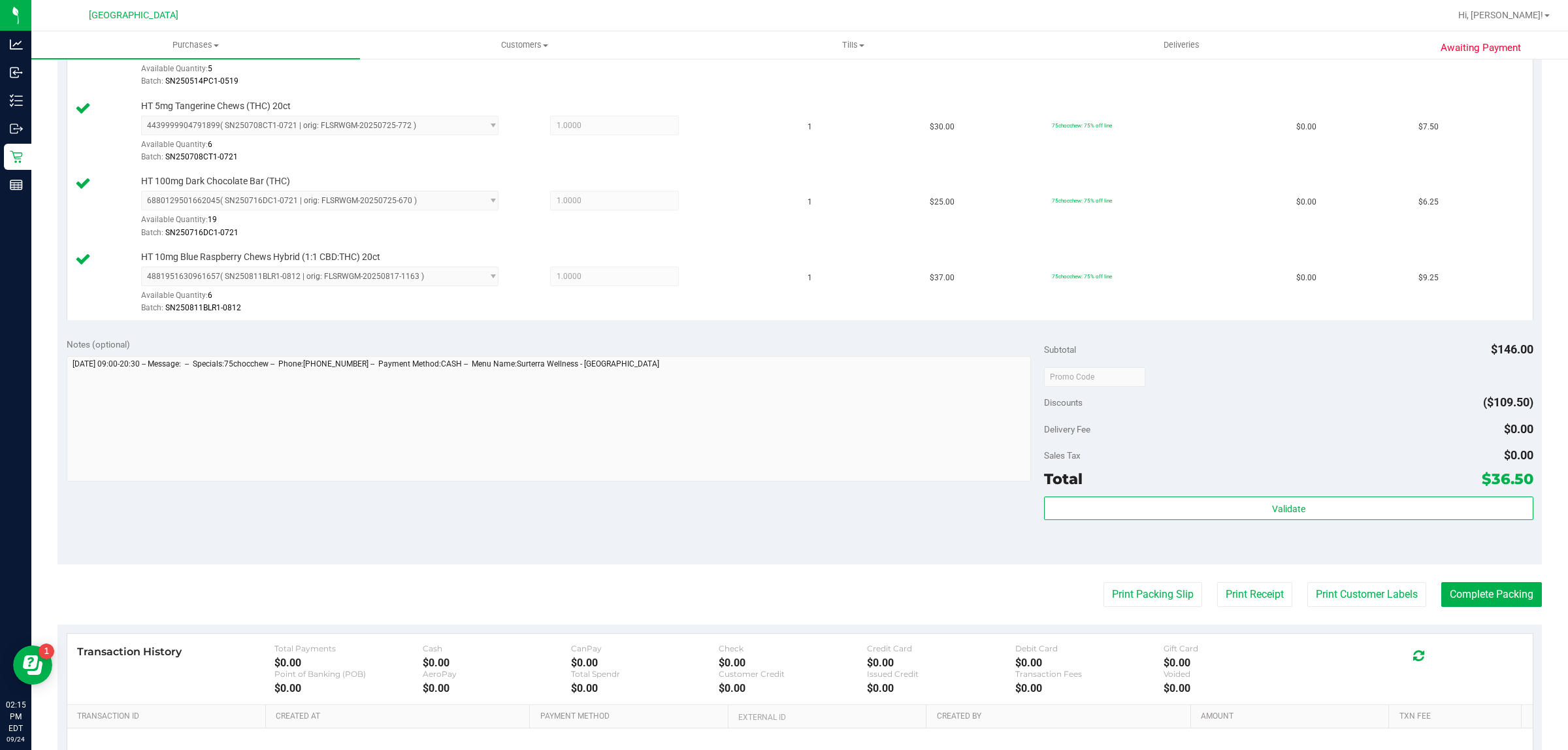
scroll to position [621, 0]
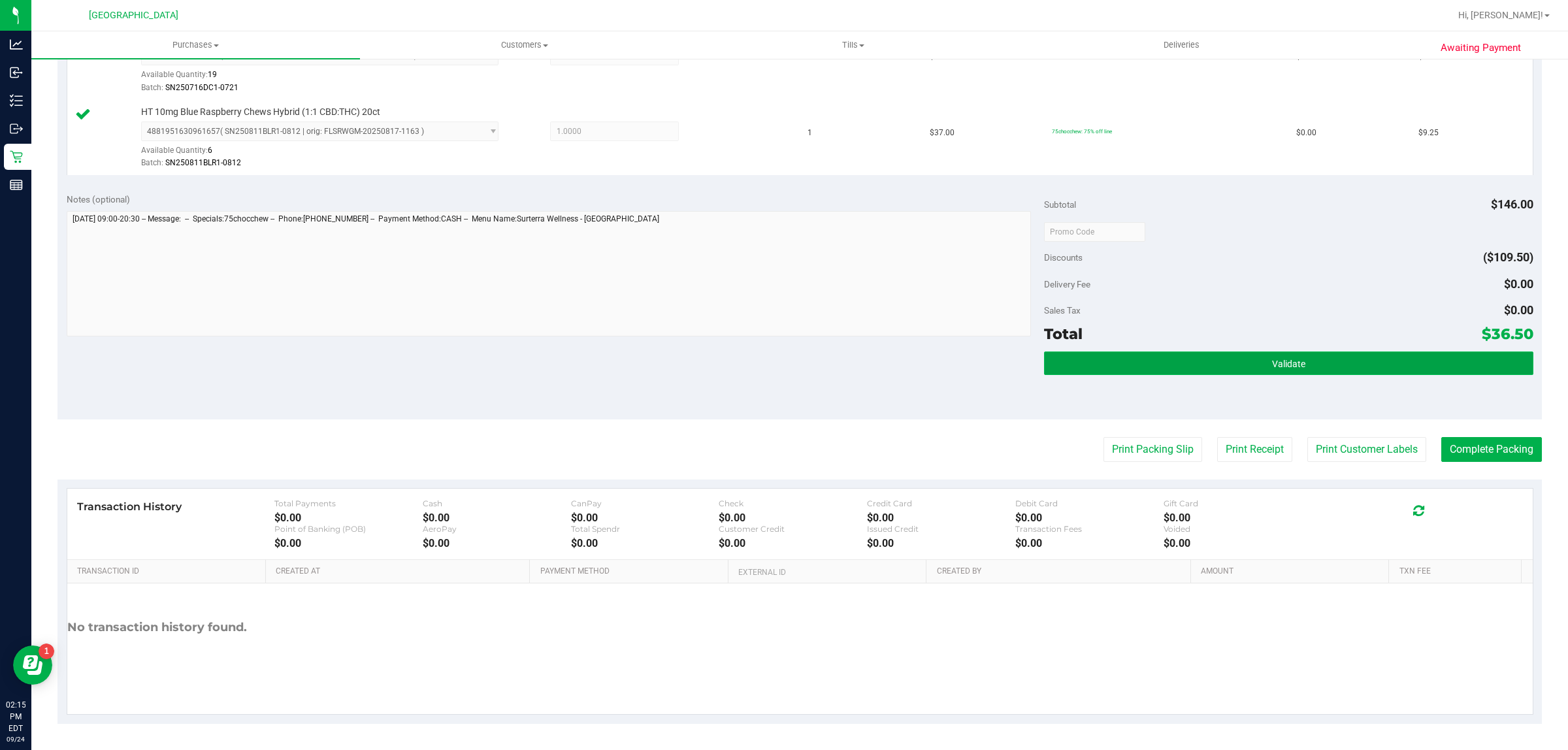
click at [1243, 375] on button "Validate" at bounding box center [1288, 364] width 488 height 24
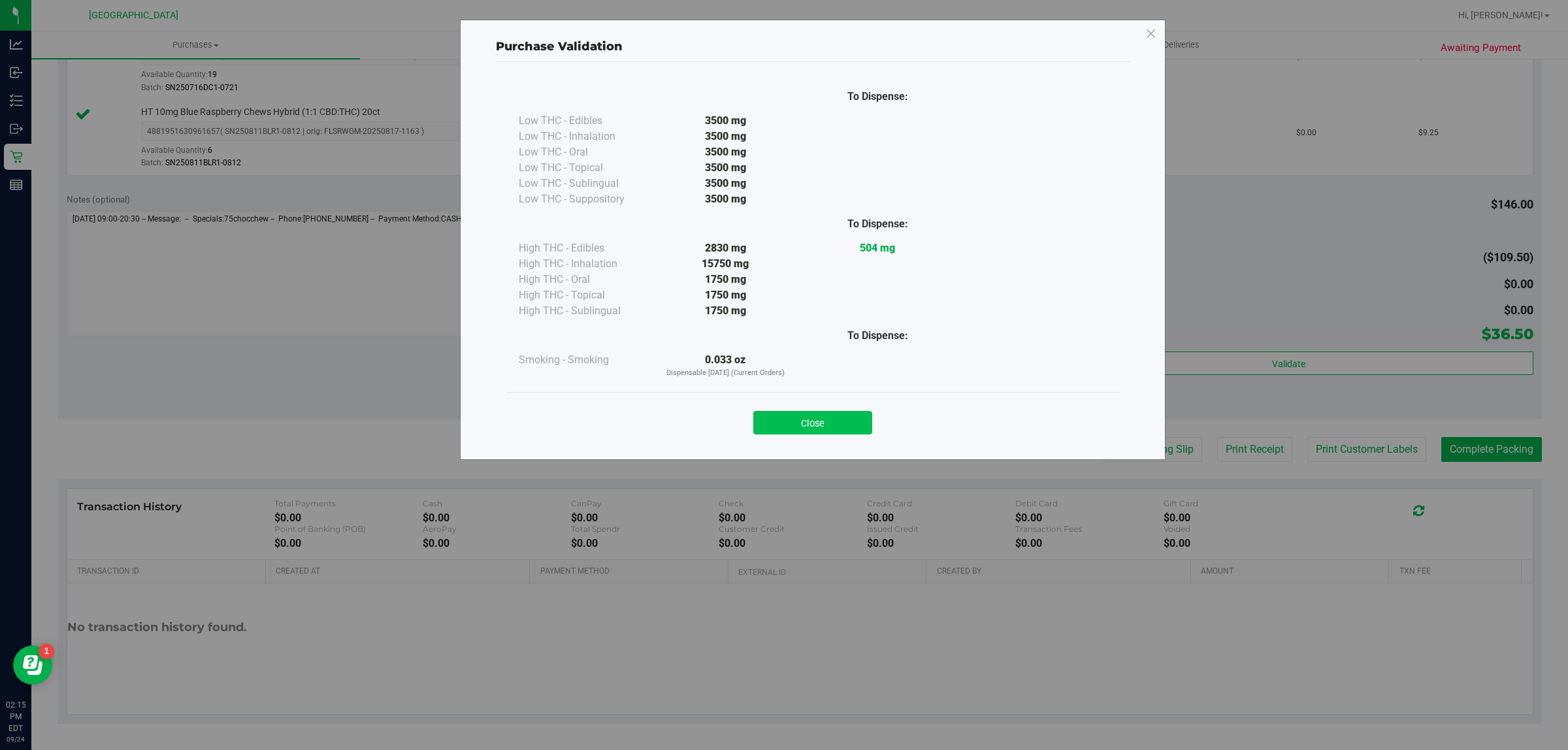
click at [848, 425] on button "Close" at bounding box center [812, 423] width 119 height 24
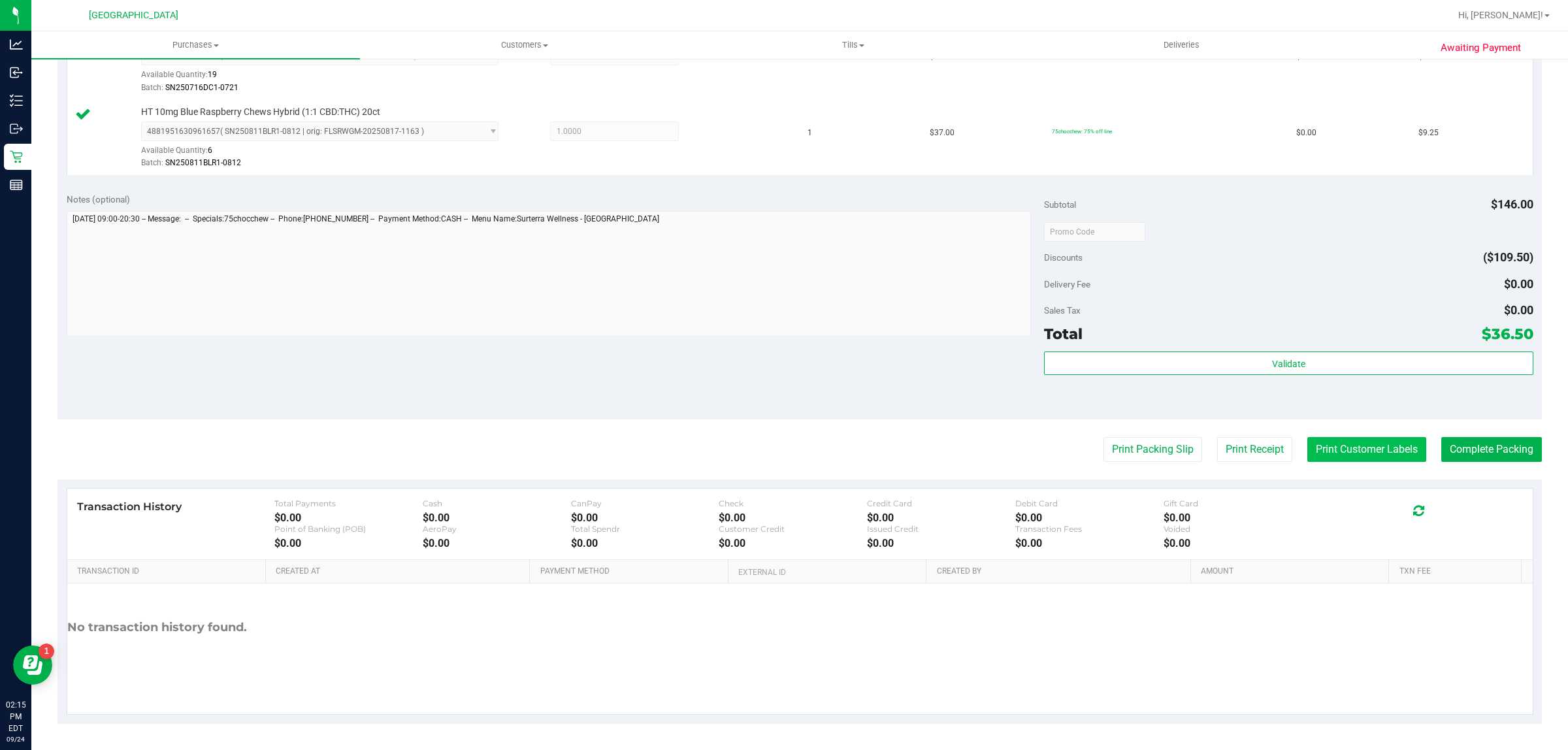
click at [1337, 442] on button "Print Customer Labels" at bounding box center [1367, 449] width 119 height 25
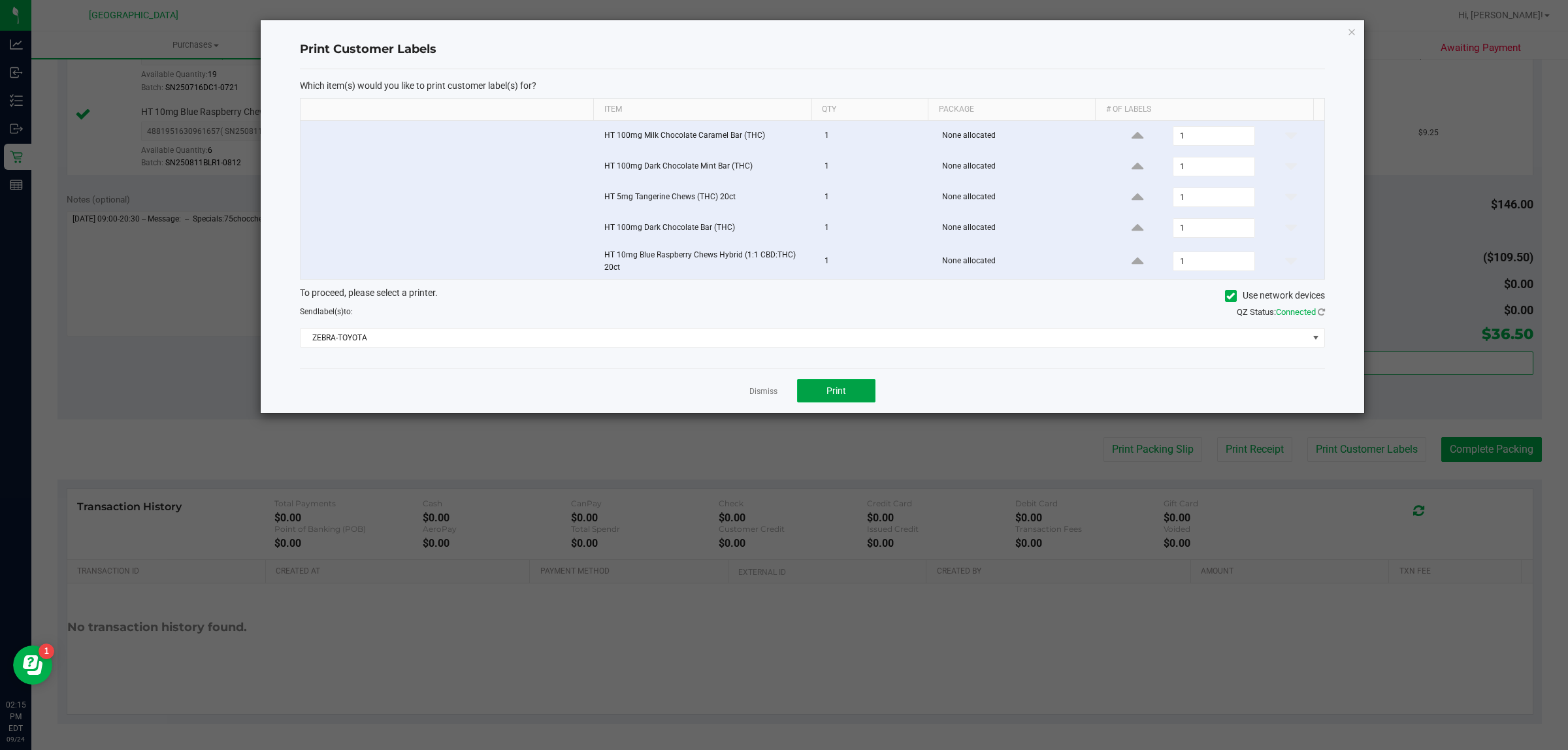
click at [851, 395] on button "Print" at bounding box center [836, 391] width 78 height 24
click at [772, 390] on link "Dismiss" at bounding box center [763, 392] width 28 height 11
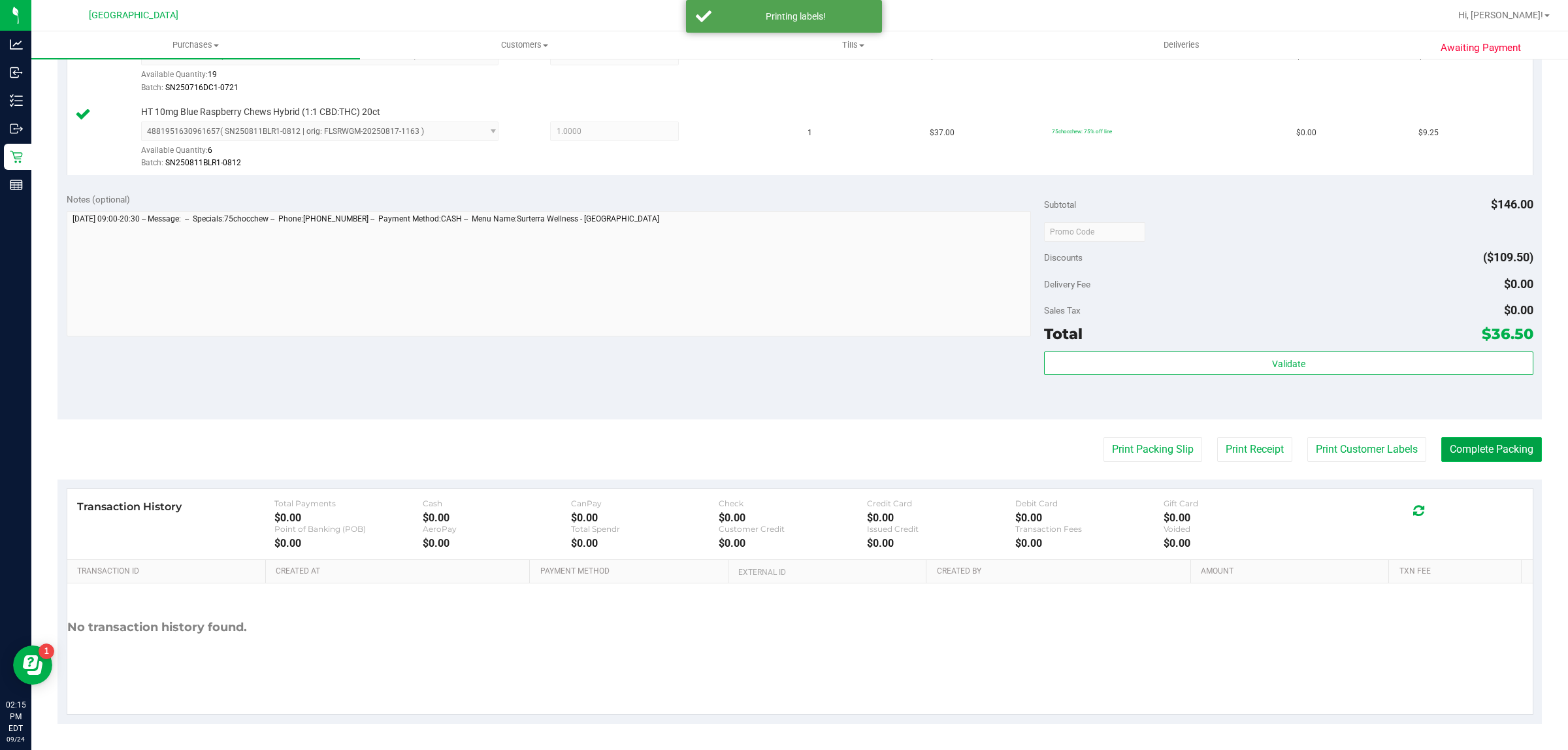
click at [1442, 442] on button "Complete Packing" at bounding box center [1492, 449] width 101 height 25
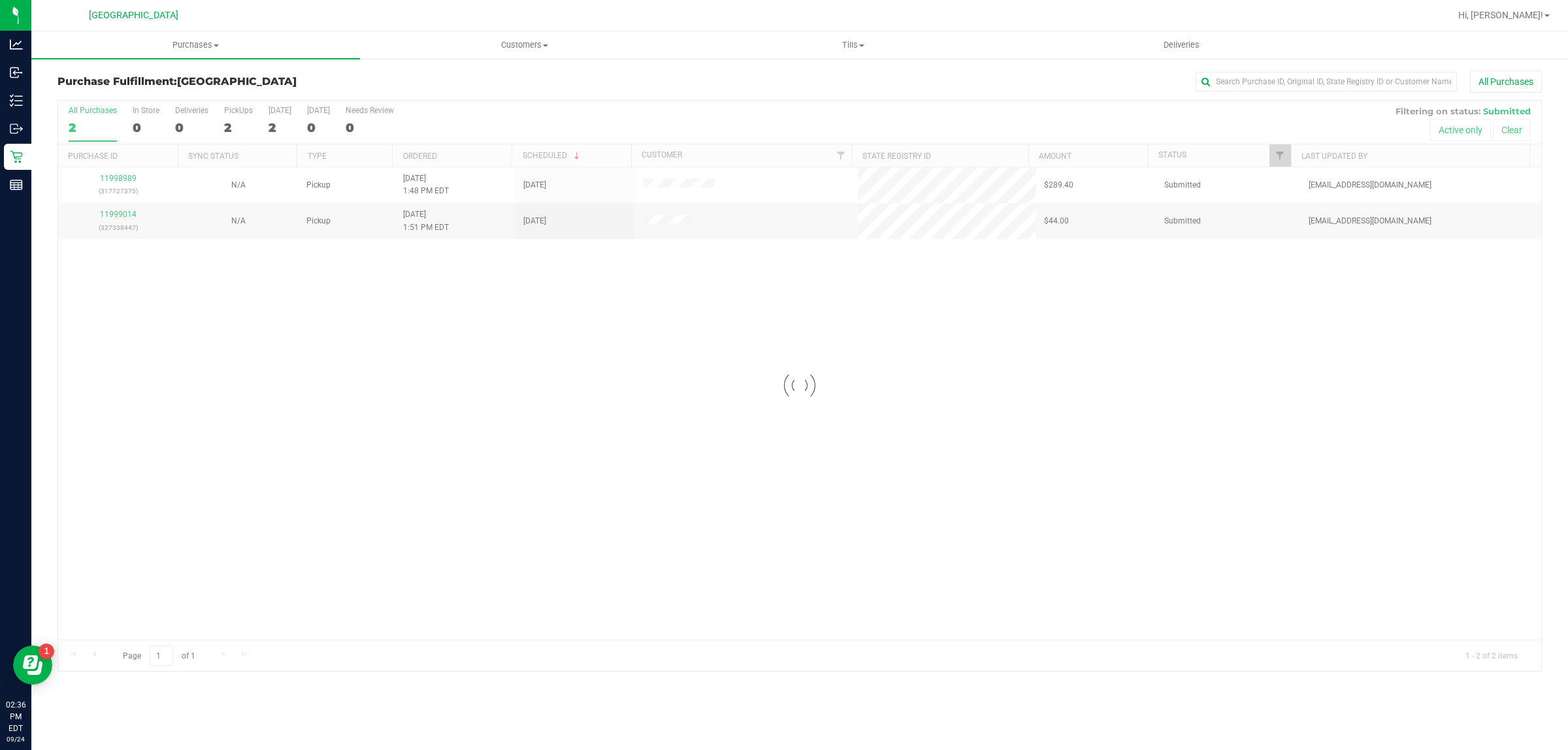
click at [283, 317] on div at bounding box center [799, 385] width 1483 height 570
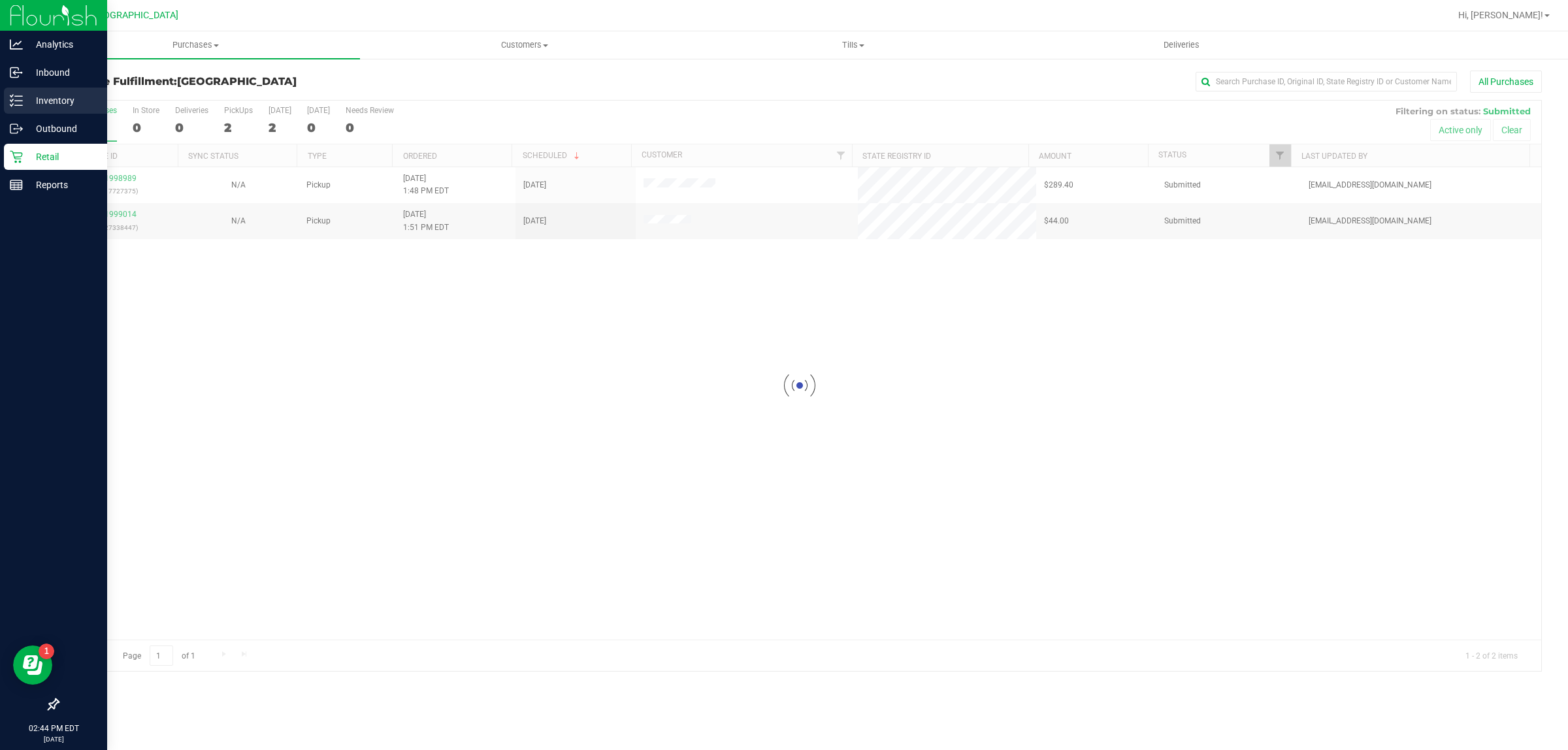
click at [20, 101] on icon at bounding box center [16, 100] width 13 height 13
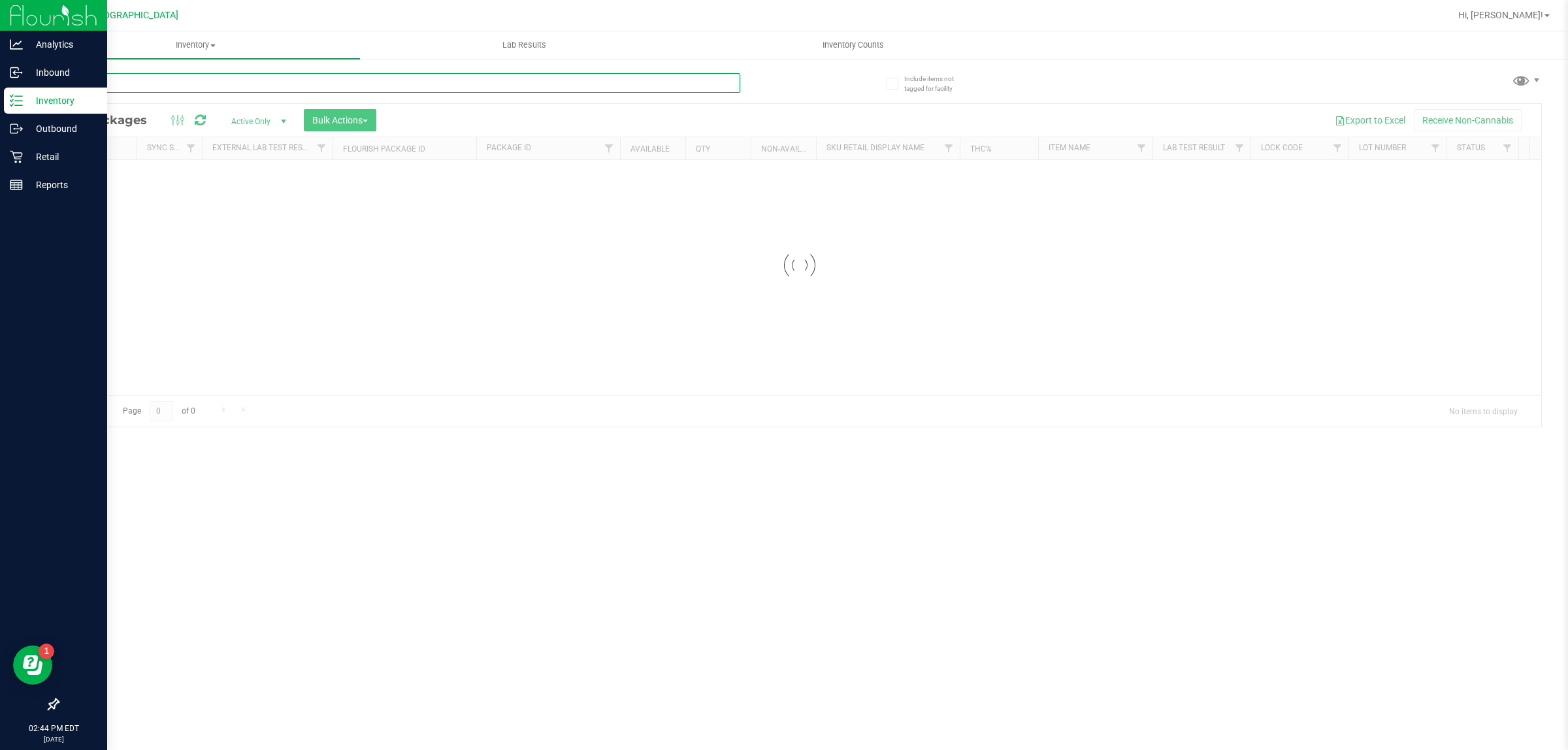
click at [122, 83] on input "text" at bounding box center [398, 83] width 683 height 20
click at [122, 83] on div "Inventory All packages All inventory Waste log Create inventory Lab Results Inv…" at bounding box center [799, 390] width 1537 height 718
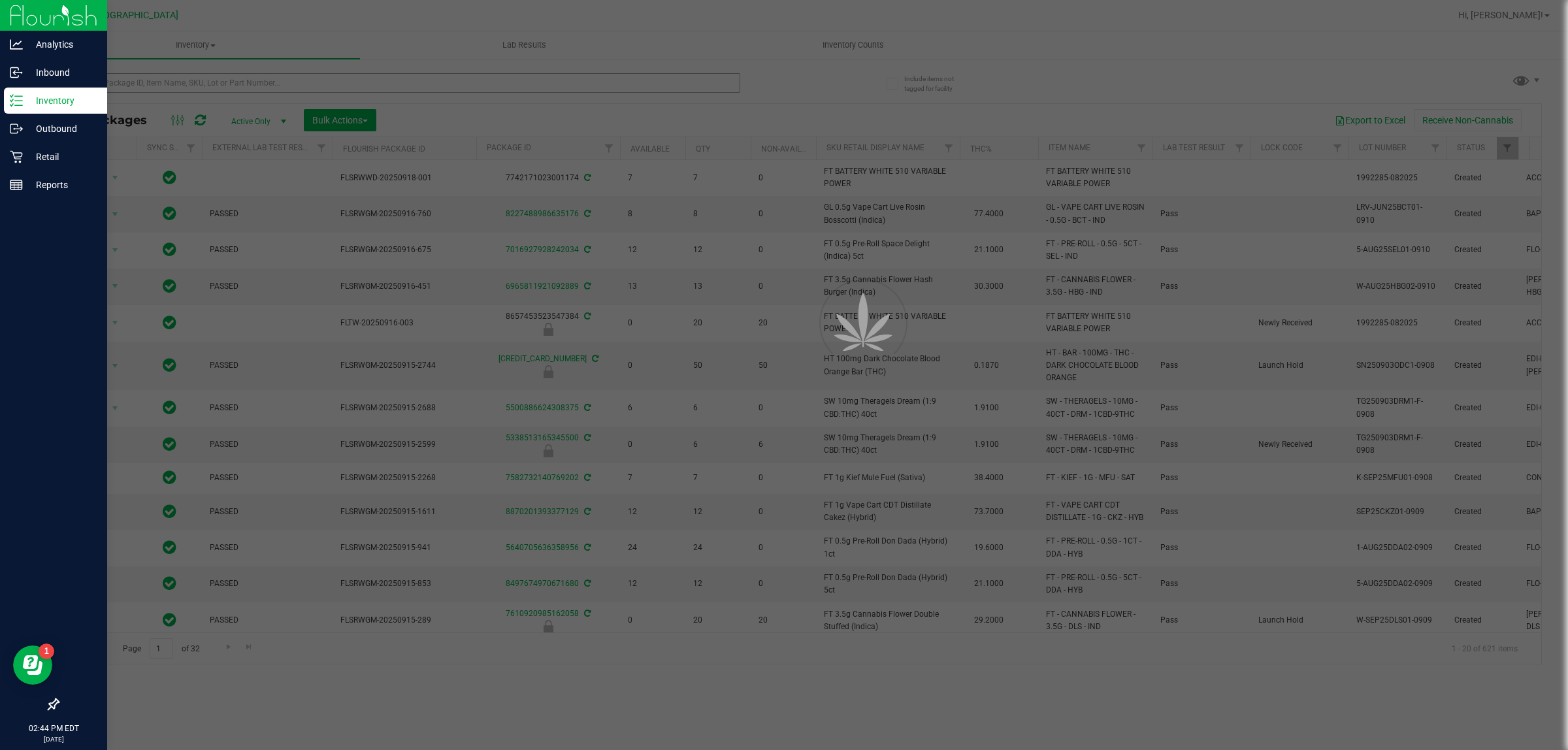
click at [122, 82] on div at bounding box center [784, 375] width 1568 height 750
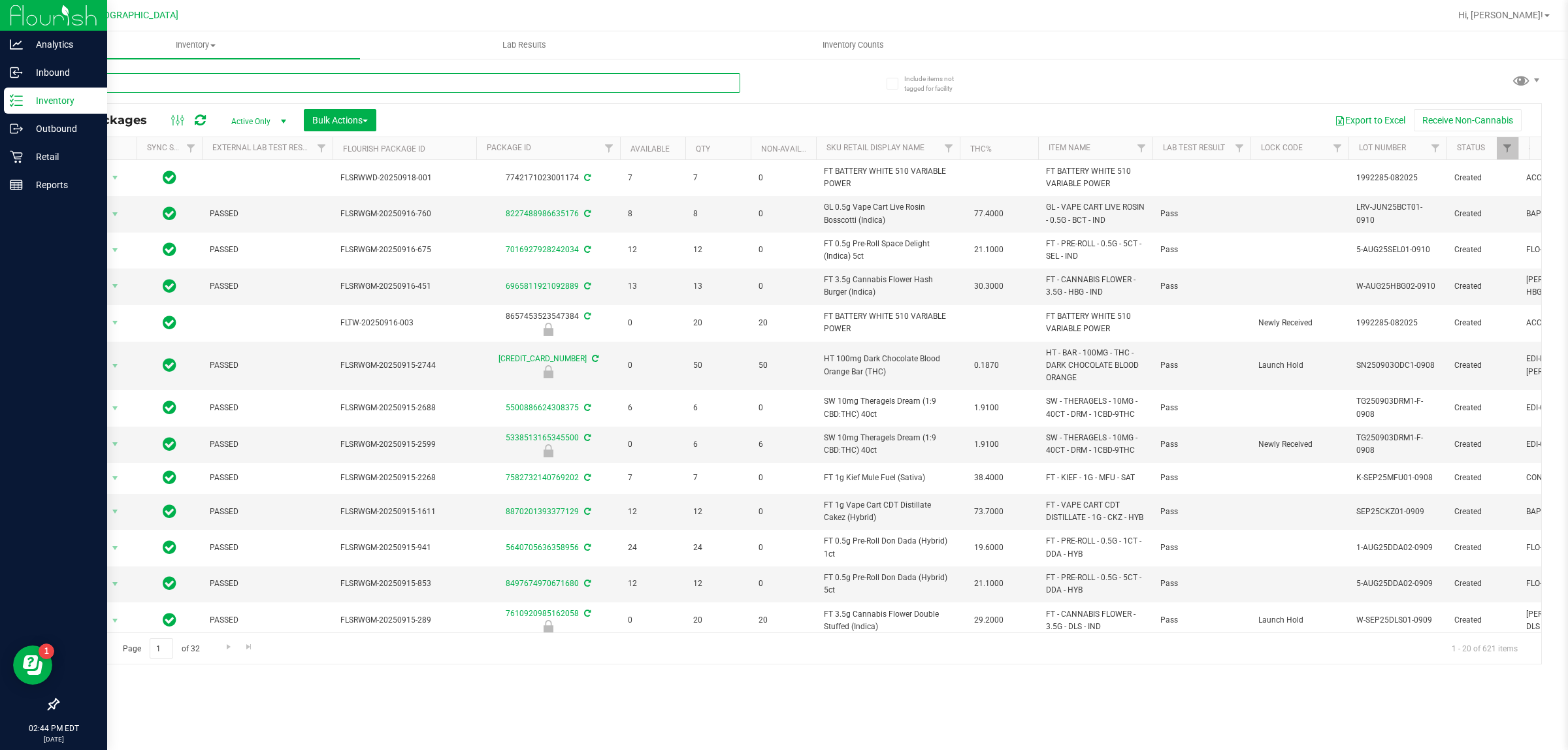
click at [124, 80] on input "text" at bounding box center [398, 83] width 683 height 20
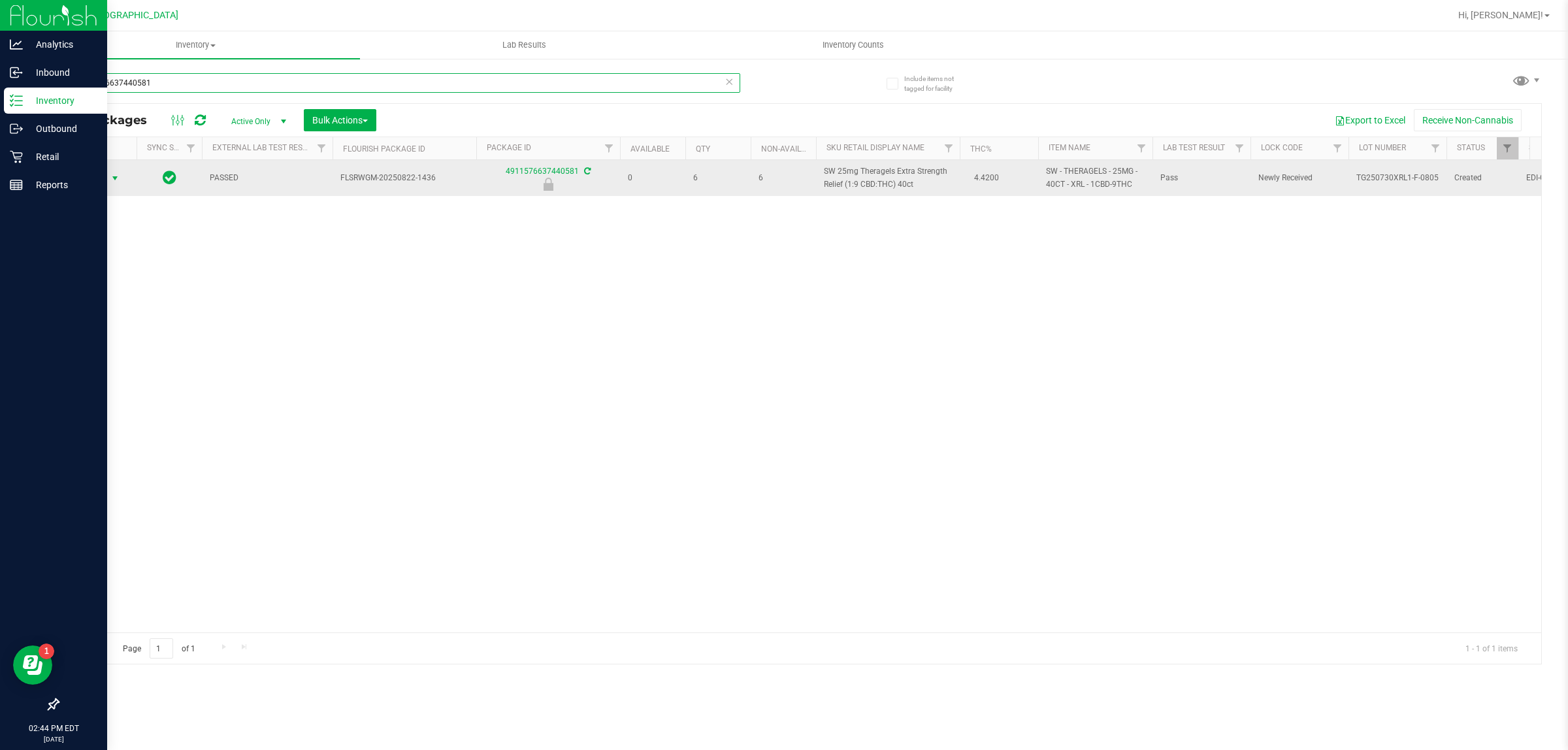
type input "4911576637440581"
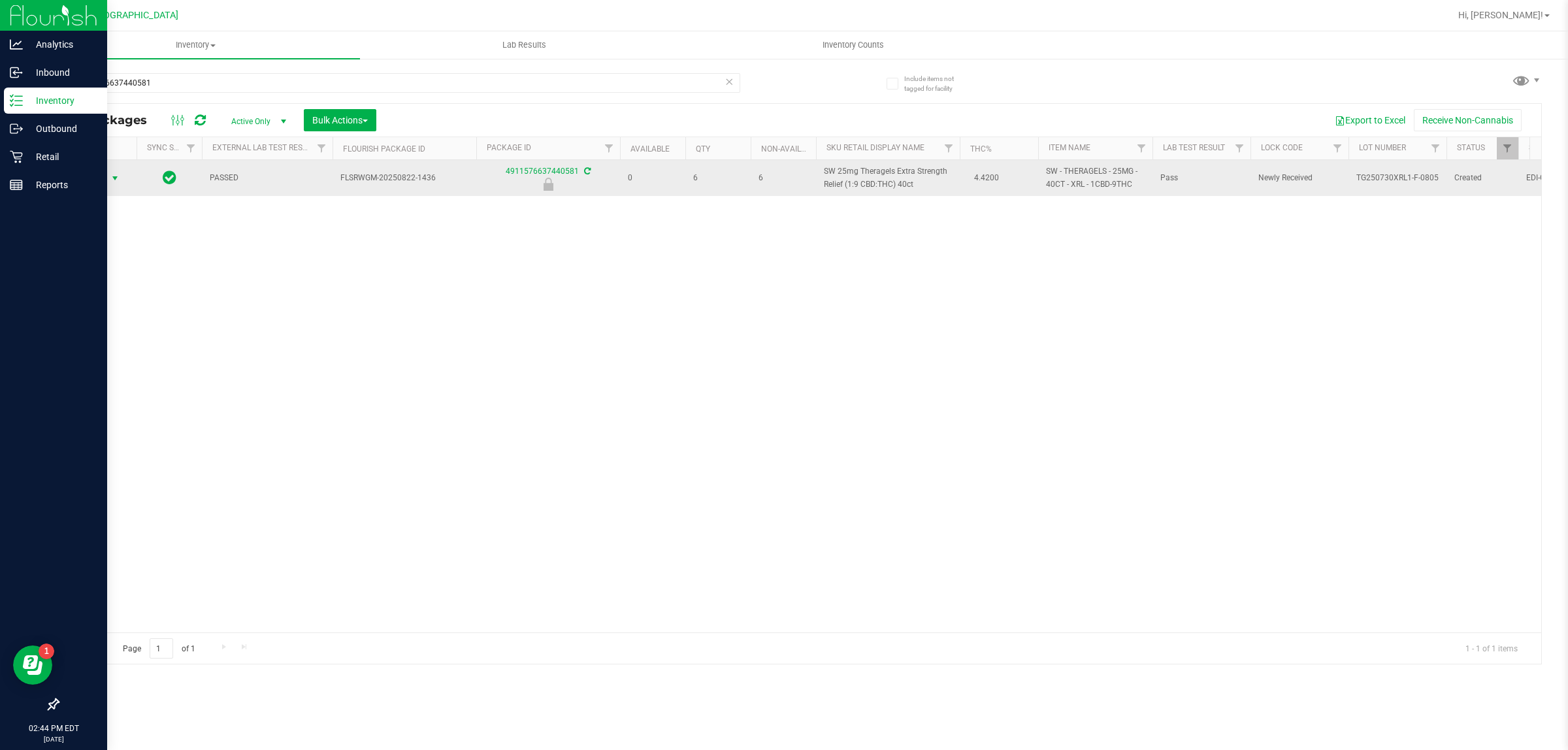
click at [116, 175] on span "select" at bounding box center [115, 177] width 10 height 10
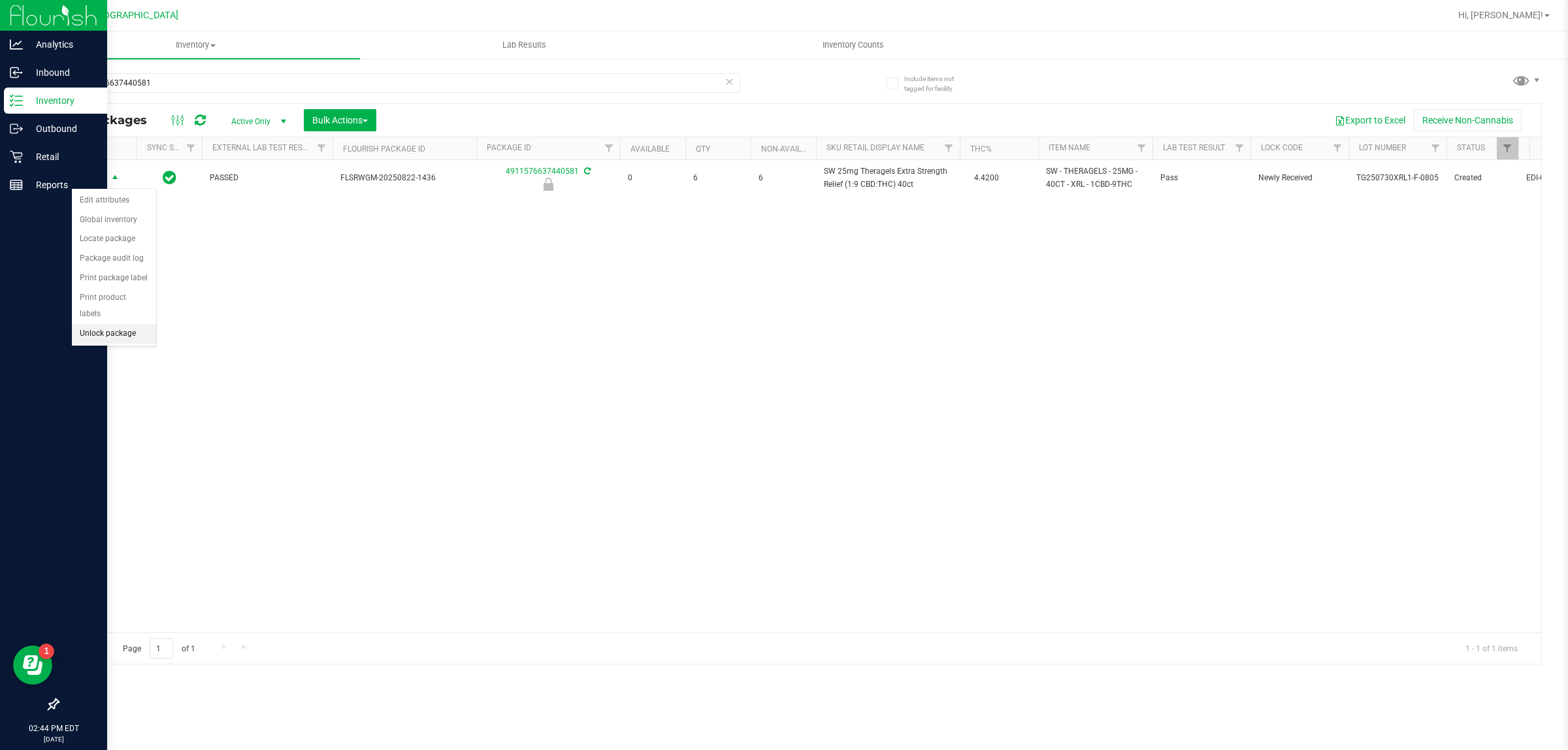
click at [127, 324] on li "Unlock package" at bounding box center [114, 334] width 85 height 20
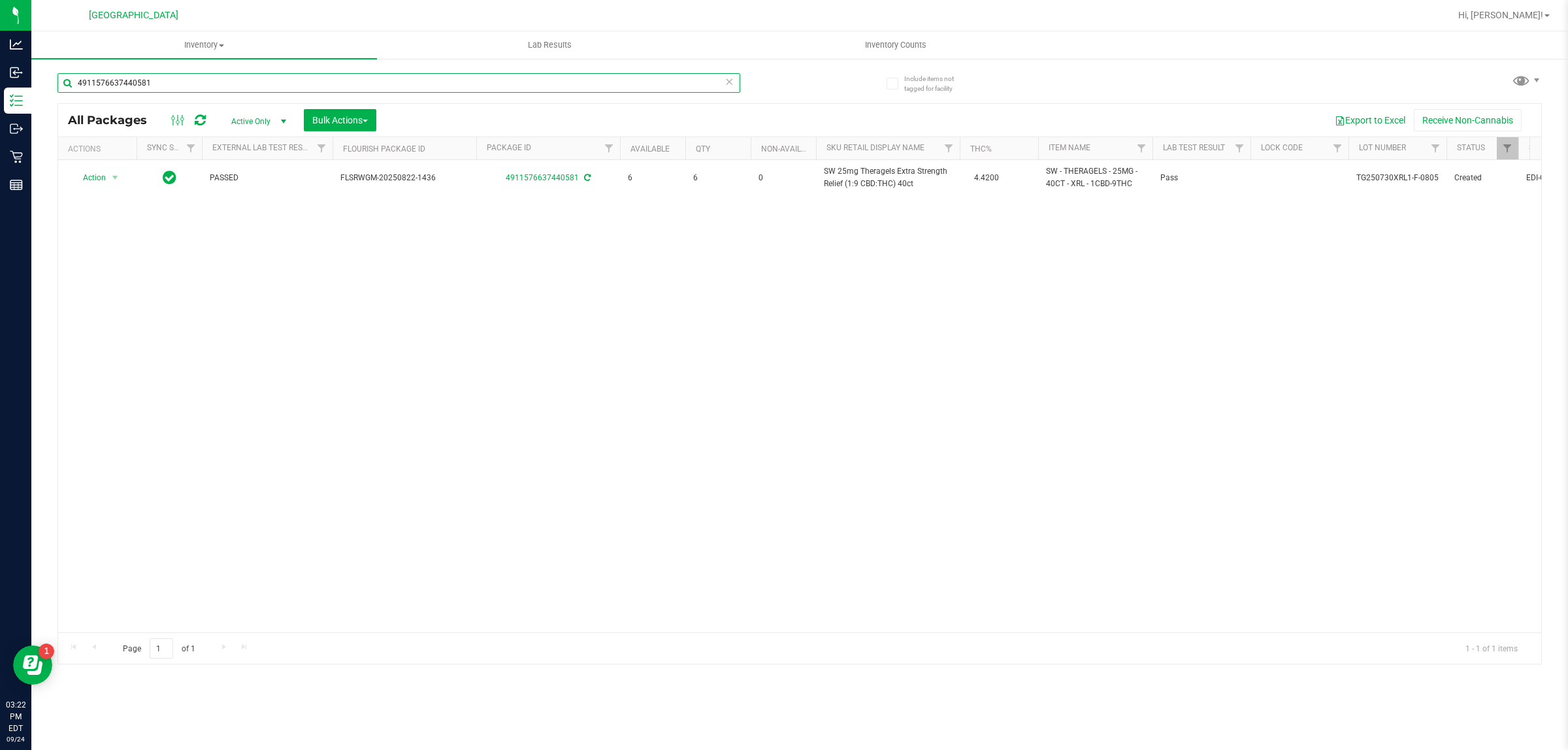
click at [141, 79] on input "4911576637440581" at bounding box center [398, 83] width 683 height 20
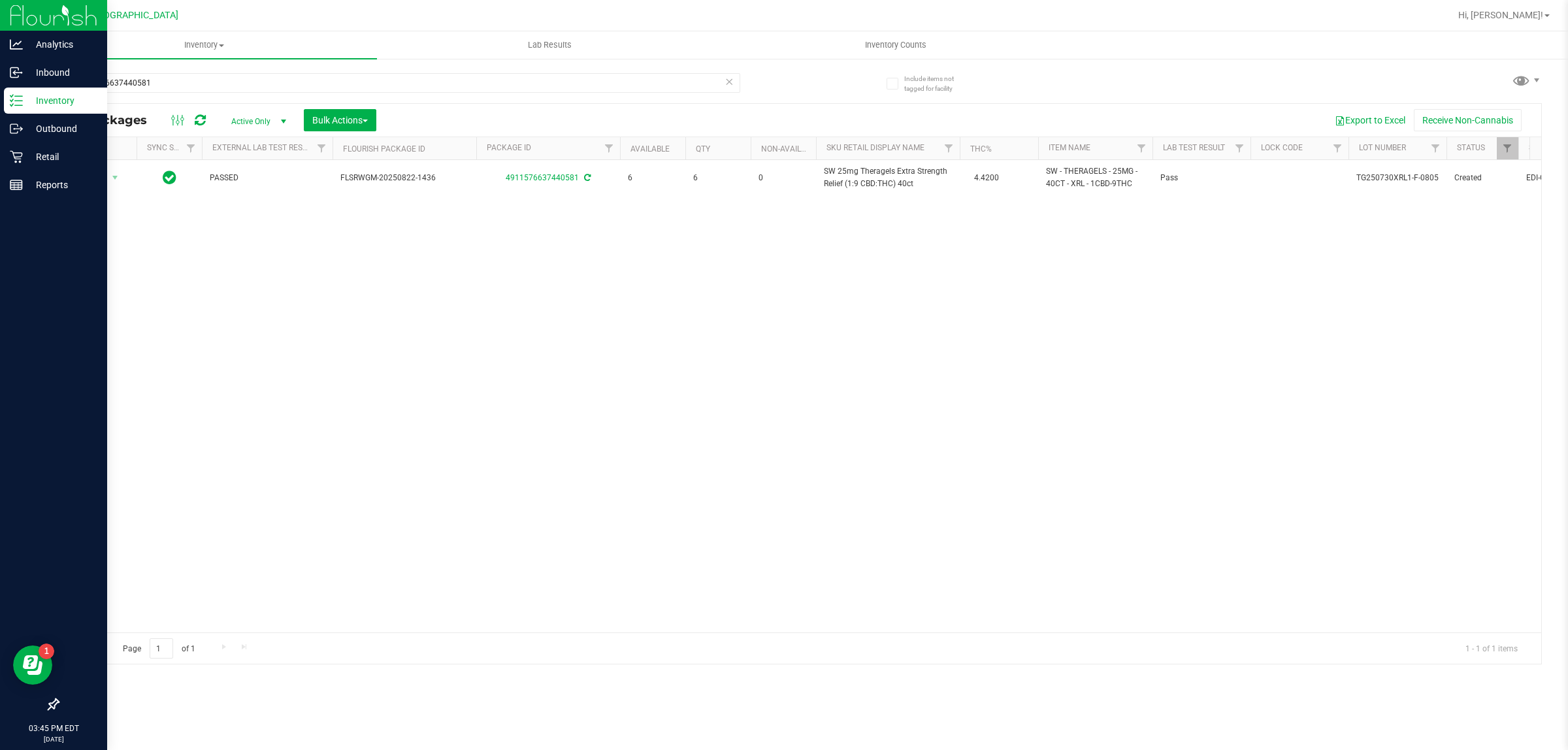
click at [23, 108] on div "Inventory" at bounding box center [55, 100] width 104 height 26
click at [17, 152] on icon at bounding box center [16, 157] width 13 height 13
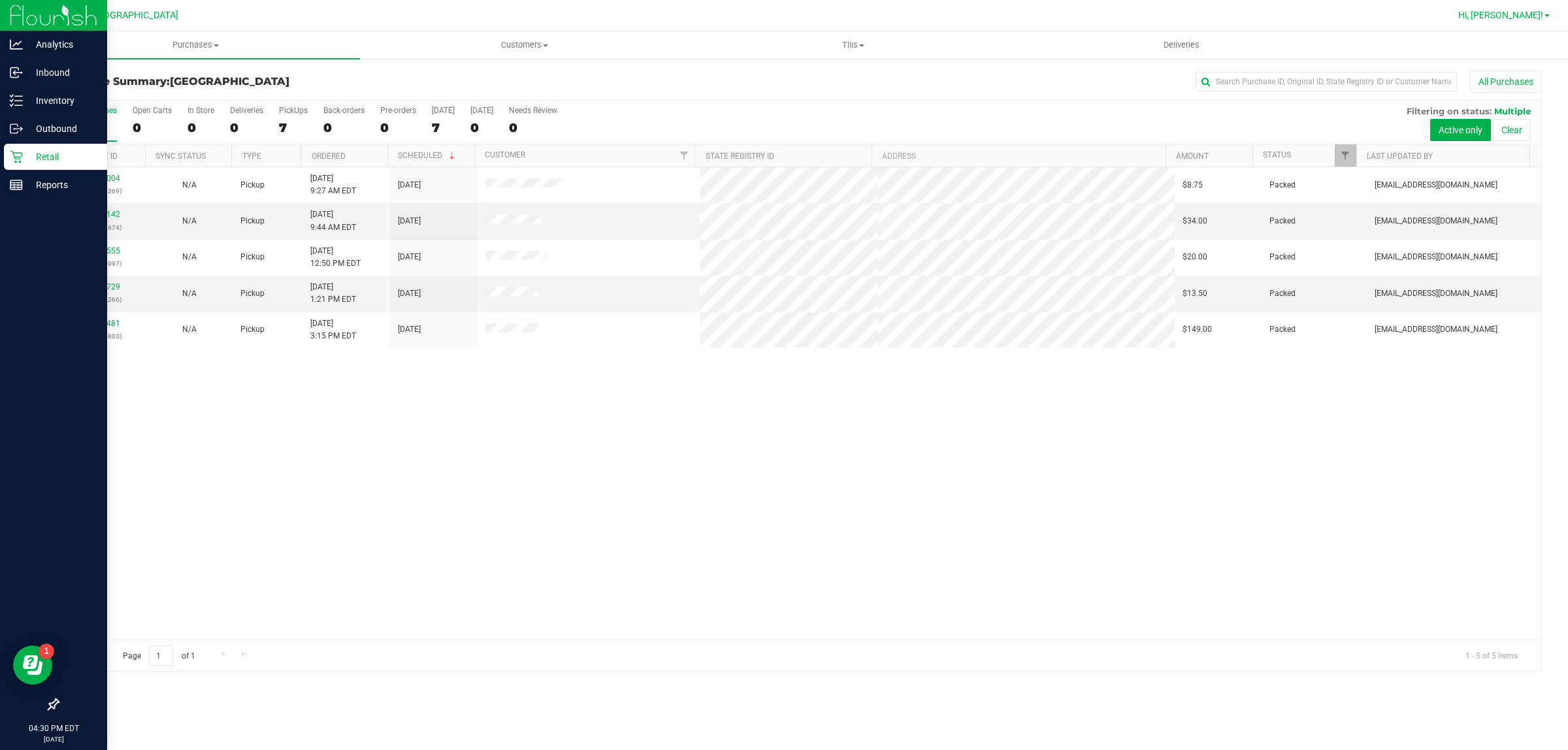
click at [1503, 20] on span "Hi, [PERSON_NAME]!" at bounding box center [1501, 15] width 85 height 10
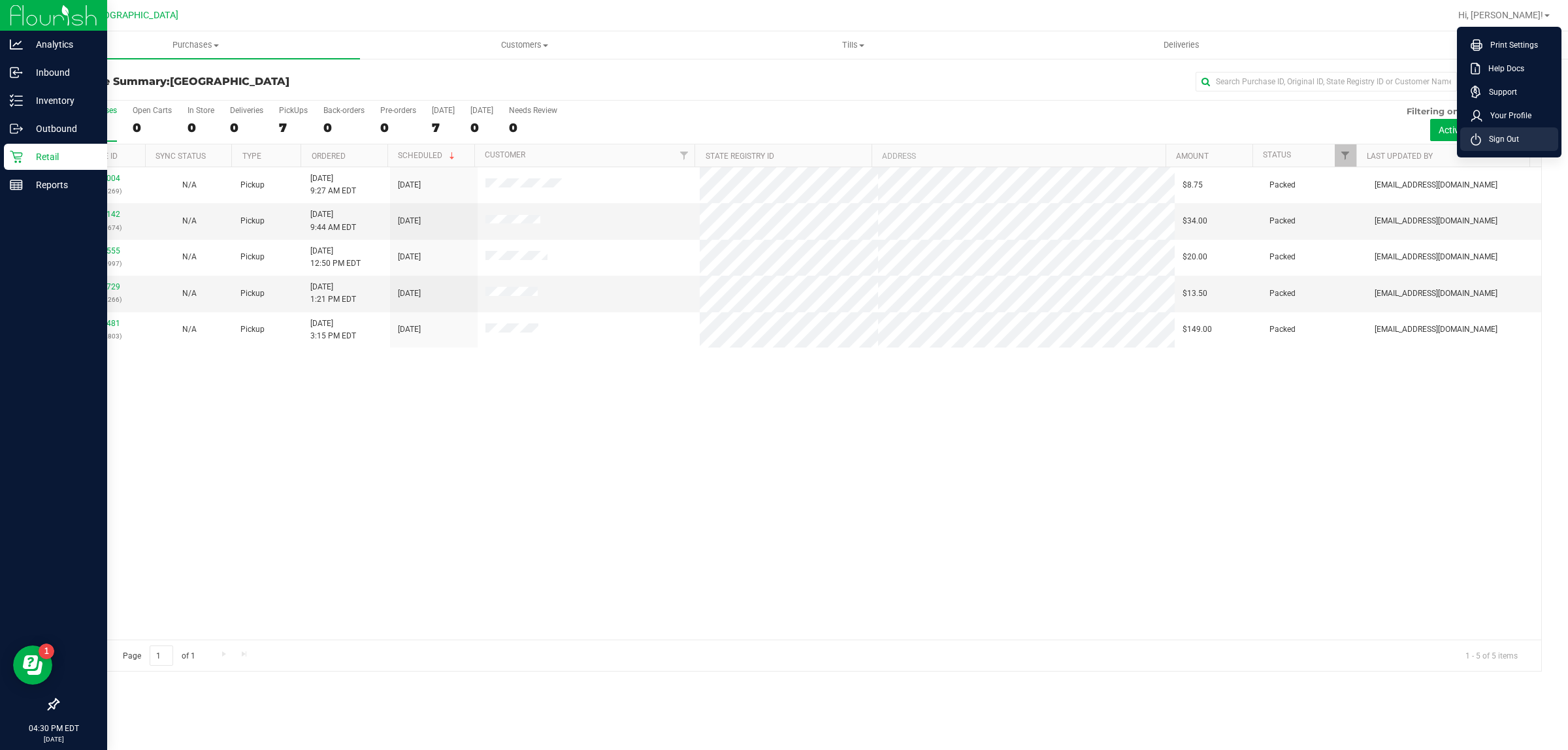
click at [1504, 142] on span "Sign Out" at bounding box center [1501, 139] width 38 height 13
